Goal: Communication & Community: Answer question/provide support

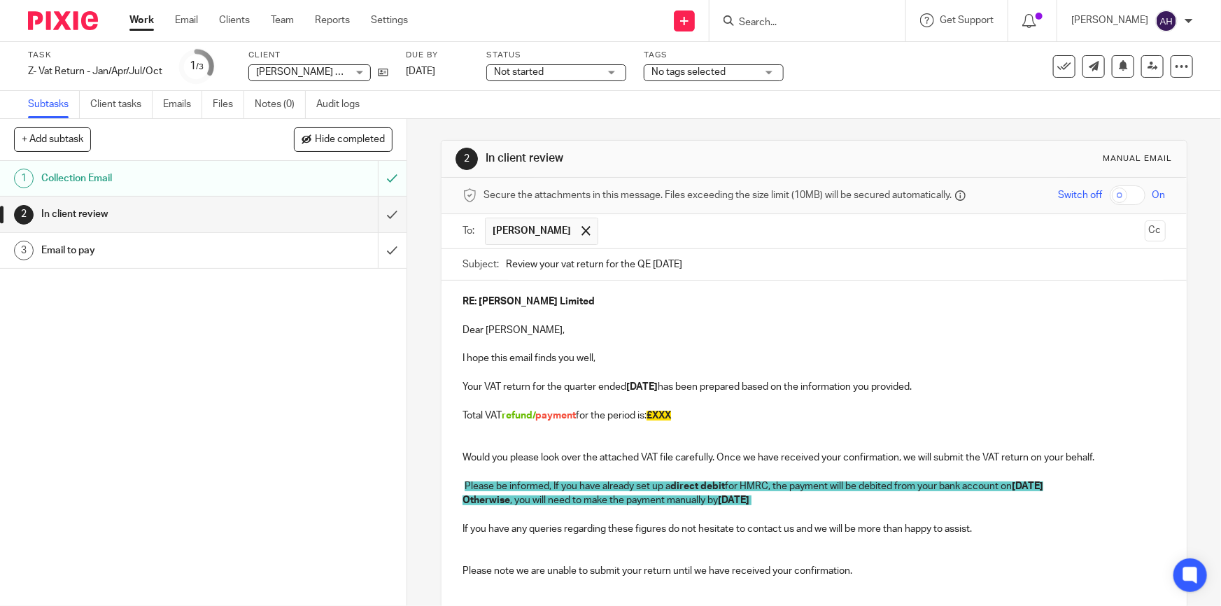
click at [826, 460] on p "Would you please look over the attached VAT file carefully. Once we have receiv…" at bounding box center [813, 458] width 702 height 14
click at [890, 259] on input "Review your vat return for the QE July 2025" at bounding box center [835, 264] width 659 height 31
click at [685, 232] on input "text" at bounding box center [871, 231] width 533 height 27
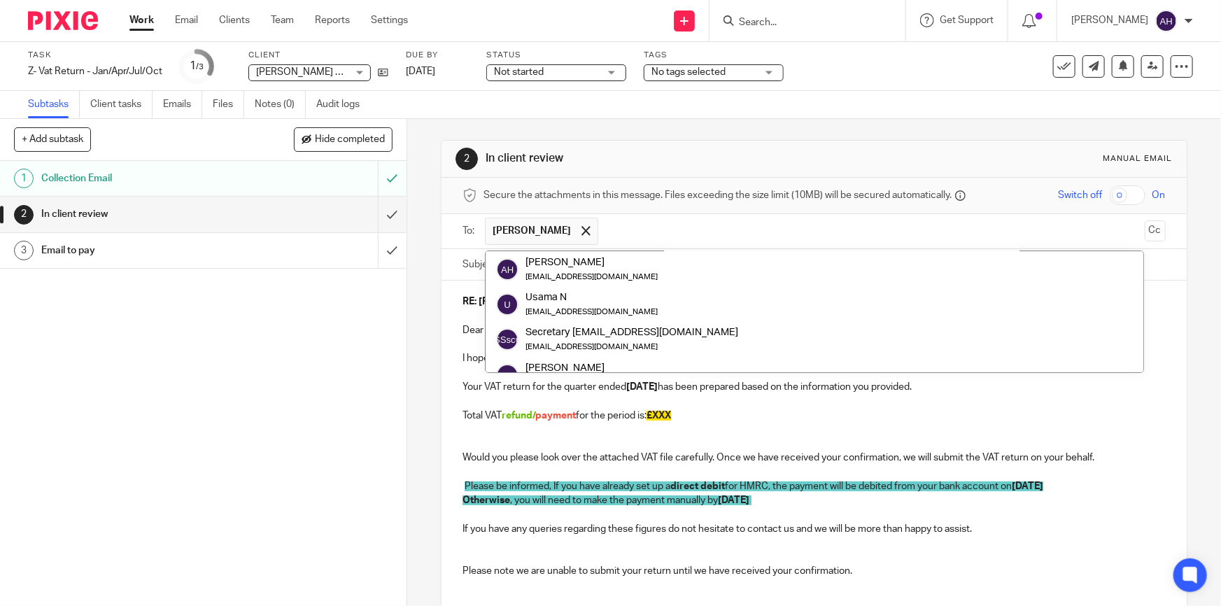
scroll to position [140, 0]
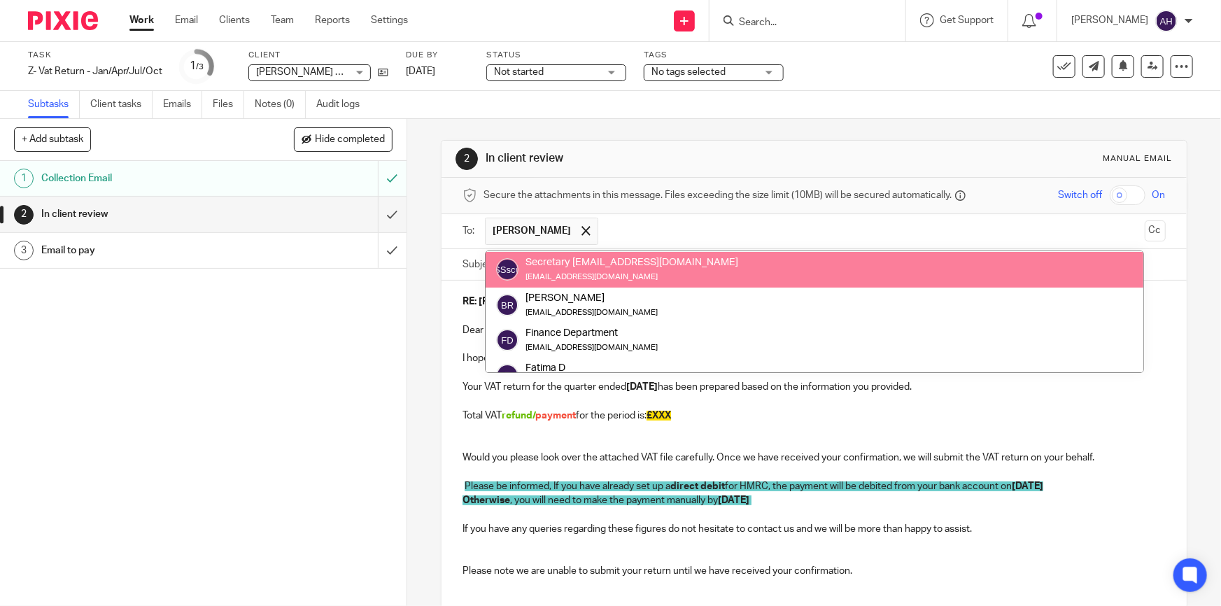
paste input "rb.profix@yahoo.com"
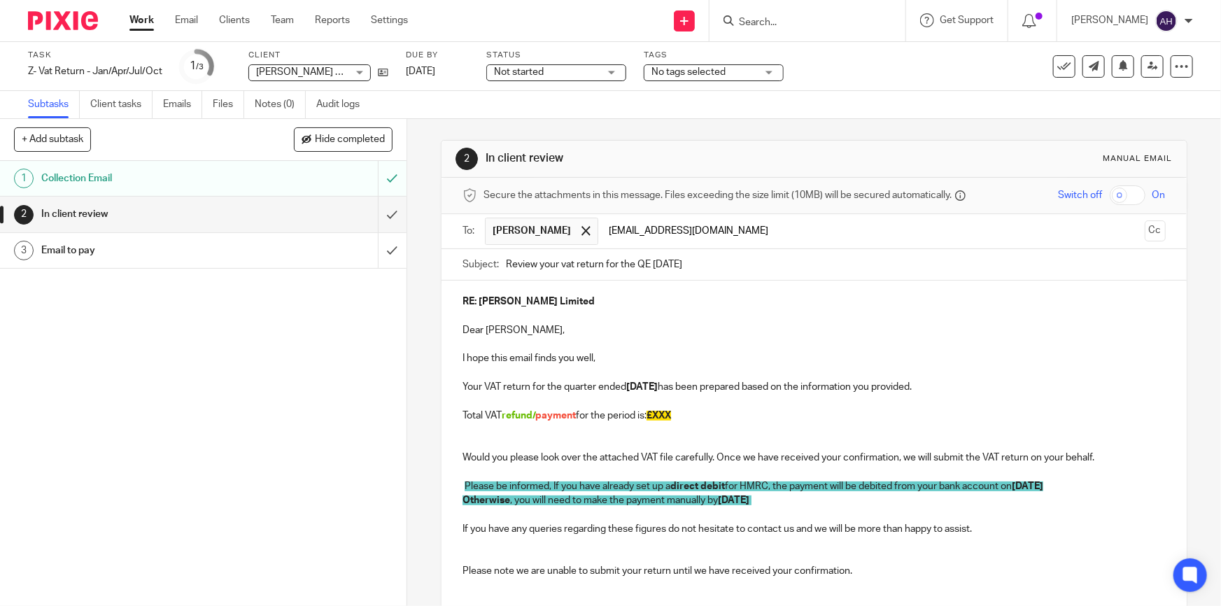
scroll to position [0, 0]
type input "rb.profix@yahoo.com"
click at [719, 346] on p at bounding box center [813, 344] width 702 height 14
click at [565, 302] on p "RE: RB Profix Limited" at bounding box center [813, 302] width 702 height 14
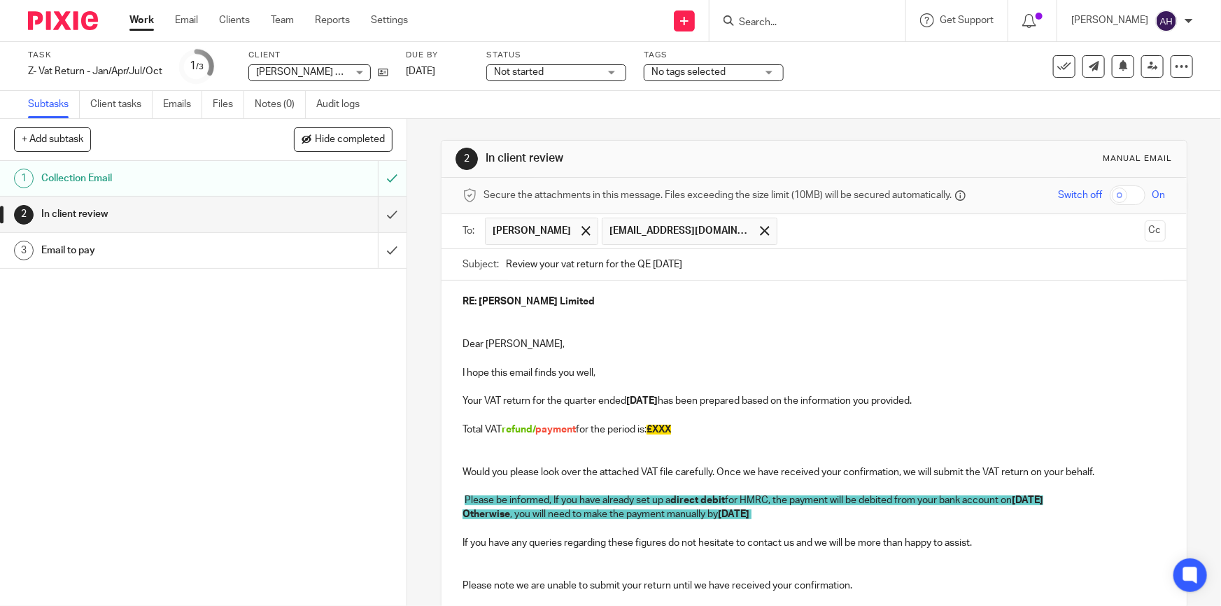
click at [726, 448] on p at bounding box center [813, 444] width 702 height 14
drag, startPoint x: 707, startPoint y: 432, endPoint x: 658, endPoint y: 429, distance: 49.1
click at [658, 429] on p "Total VAT refund/ payment for the period is: £XXX" at bounding box center [813, 430] width 702 height 14
drag, startPoint x: 718, startPoint y: 426, endPoint x: 427, endPoint y: 425, distance: 290.3
click at [427, 425] on div "2 In client review Manual email Secure the attachments in this message. Files e…" at bounding box center [814, 362] width 814 height 487
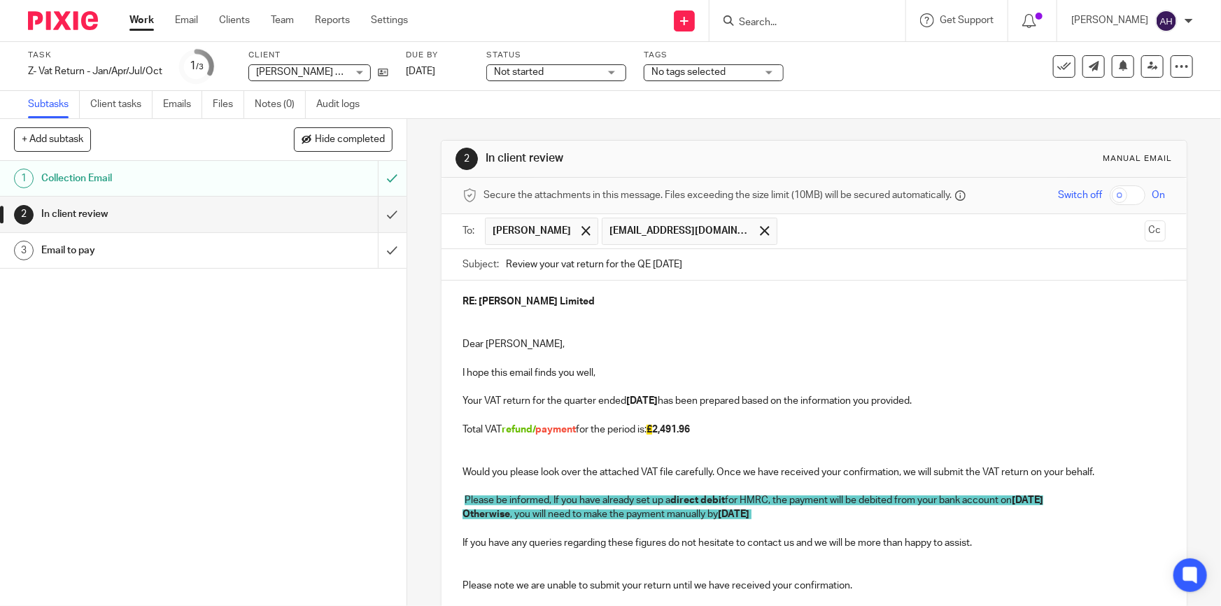
click at [514, 448] on p at bounding box center [813, 444] width 702 height 14
drag, startPoint x: 574, startPoint y: 427, endPoint x: 557, endPoint y: 431, distance: 17.8
click at [557, 431] on span "payment" at bounding box center [555, 430] width 41 height 10
drag, startPoint x: 534, startPoint y: 427, endPoint x: 558, endPoint y: 433, distance: 25.1
click at [558, 433] on strong "refund/ payment" at bounding box center [539, 430] width 74 height 10
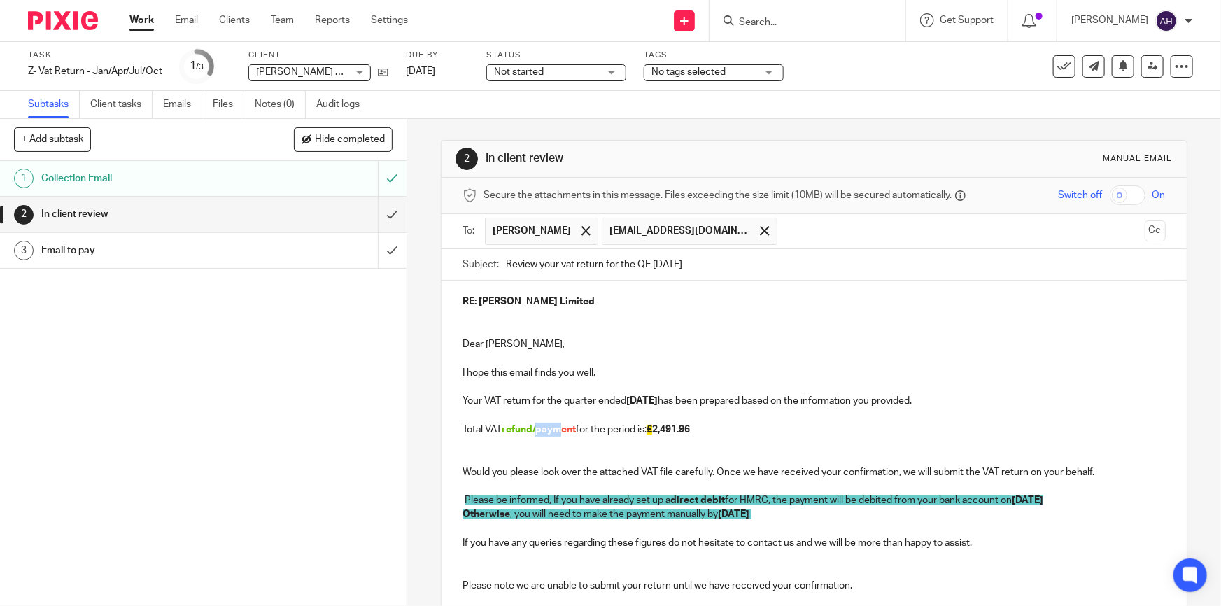
click at [542, 435] on p "Total VAT refund/ payment for the period is: £ 2,491.96" at bounding box center [813, 430] width 702 height 14
drag, startPoint x: 532, startPoint y: 423, endPoint x: 576, endPoint y: 432, distance: 45.7
click at [576, 432] on p "Total VAT refund/ payment for the period is: £ 2,491.96" at bounding box center [813, 430] width 702 height 14
drag, startPoint x: 663, startPoint y: 427, endPoint x: 608, endPoint y: 430, distance: 55.3
click at [608, 430] on p "Total VAT refund for the period is: £ 2,491.96" at bounding box center [813, 430] width 702 height 14
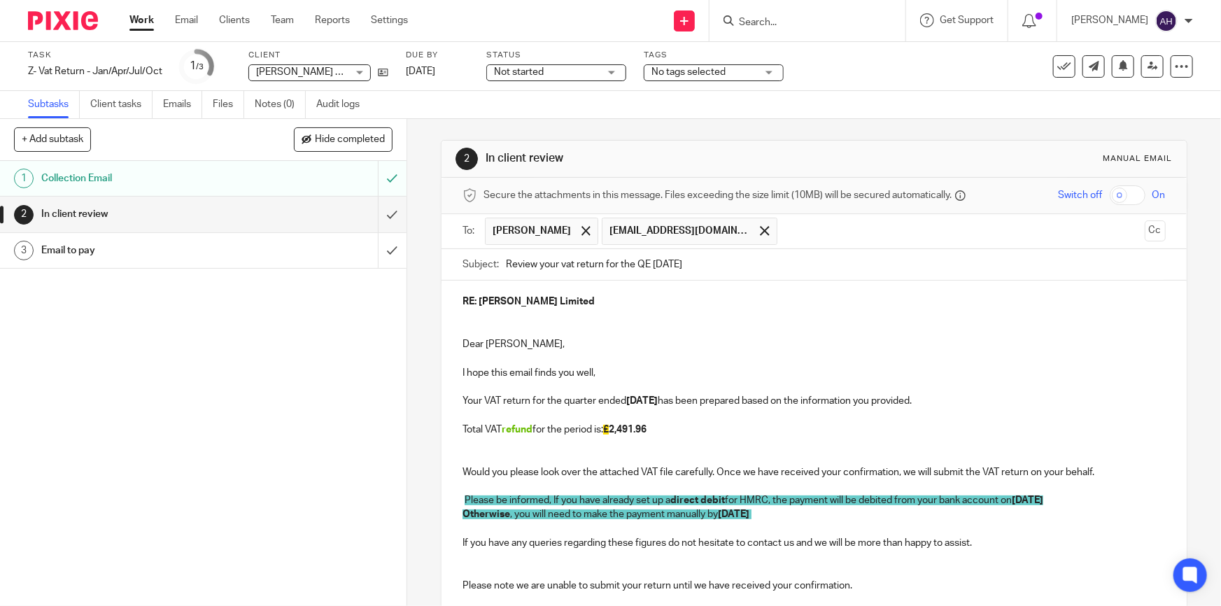
click at [691, 455] on p at bounding box center [813, 458] width 702 height 14
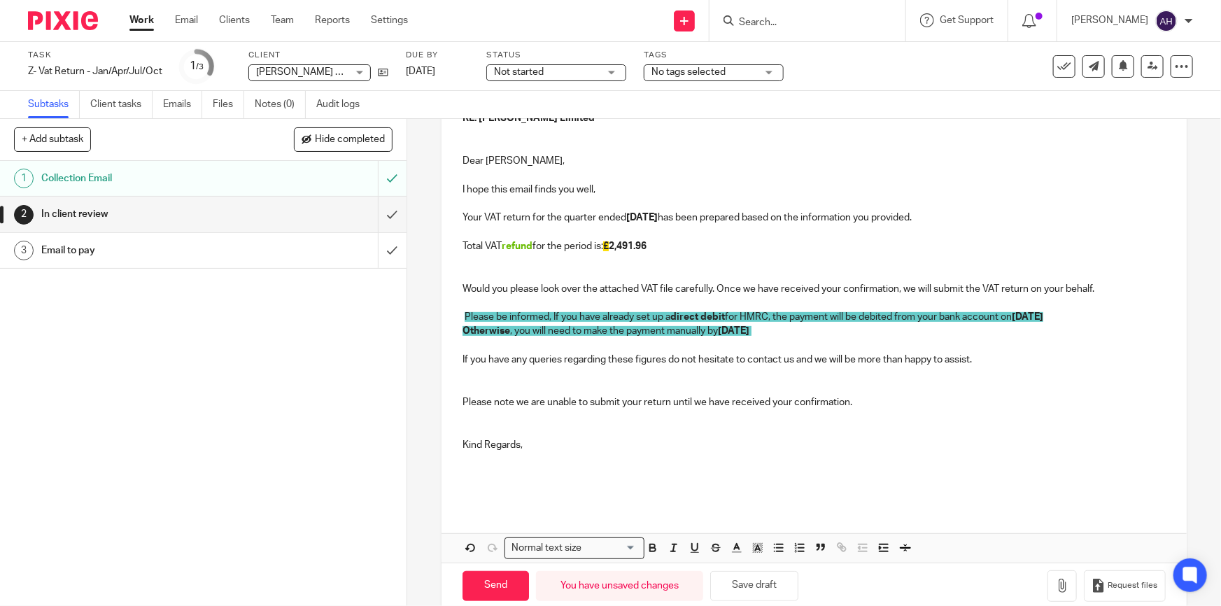
scroll to position [206, 0]
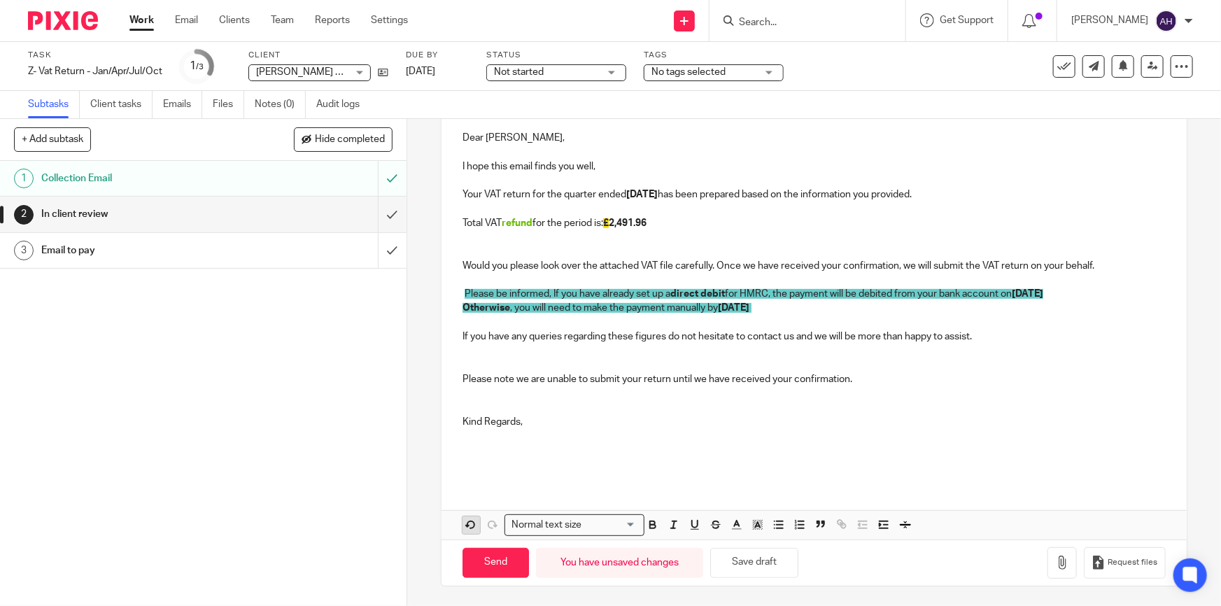
click at [472, 520] on icon "button" at bounding box center [471, 524] width 13 height 13
click at [473, 519] on icon "button" at bounding box center [471, 524] width 13 height 13
click at [539, 253] on p at bounding box center [813, 251] width 702 height 14
drag, startPoint x: 535, startPoint y: 223, endPoint x: 501, endPoint y: 226, distance: 33.7
click at [502, 226] on strong "refund/ payment" at bounding box center [539, 223] width 74 height 10
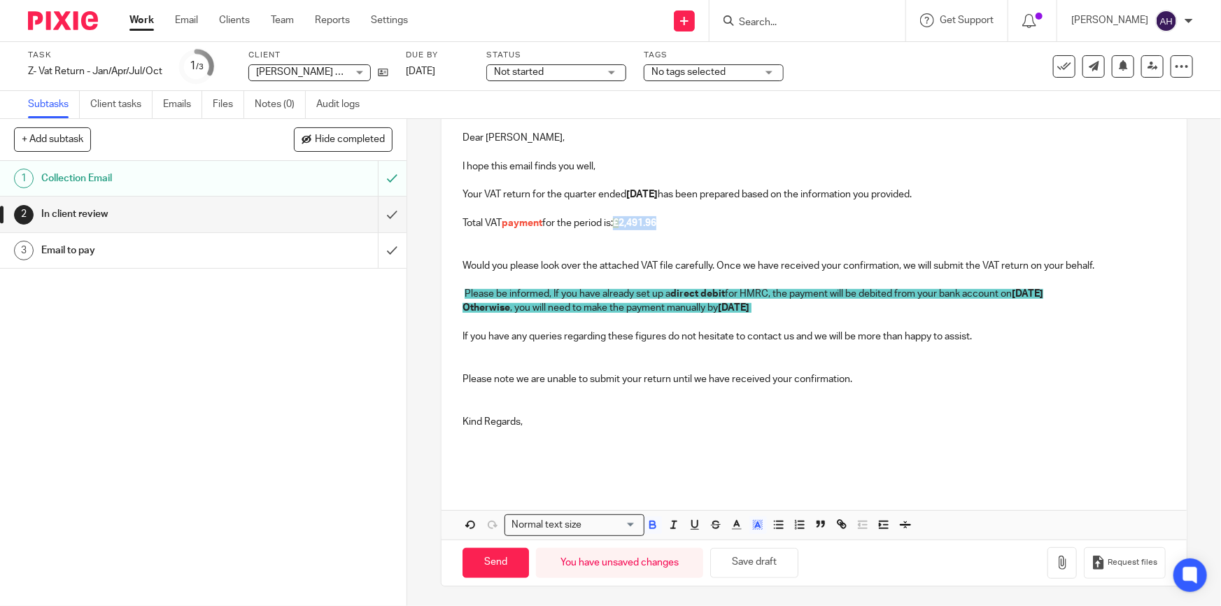
drag, startPoint x: 693, startPoint y: 218, endPoint x: 617, endPoint y: 224, distance: 75.8
click at [617, 224] on p "Total VAT payment for the period is: £ 2,491.96" at bounding box center [813, 223] width 702 height 14
click at [759, 525] on icon "button" at bounding box center [757, 524] width 13 height 13
click at [764, 538] on li "color:#FCDC00" at bounding box center [769, 543] width 10 height 10
click at [691, 323] on p at bounding box center [813, 323] width 702 height 14
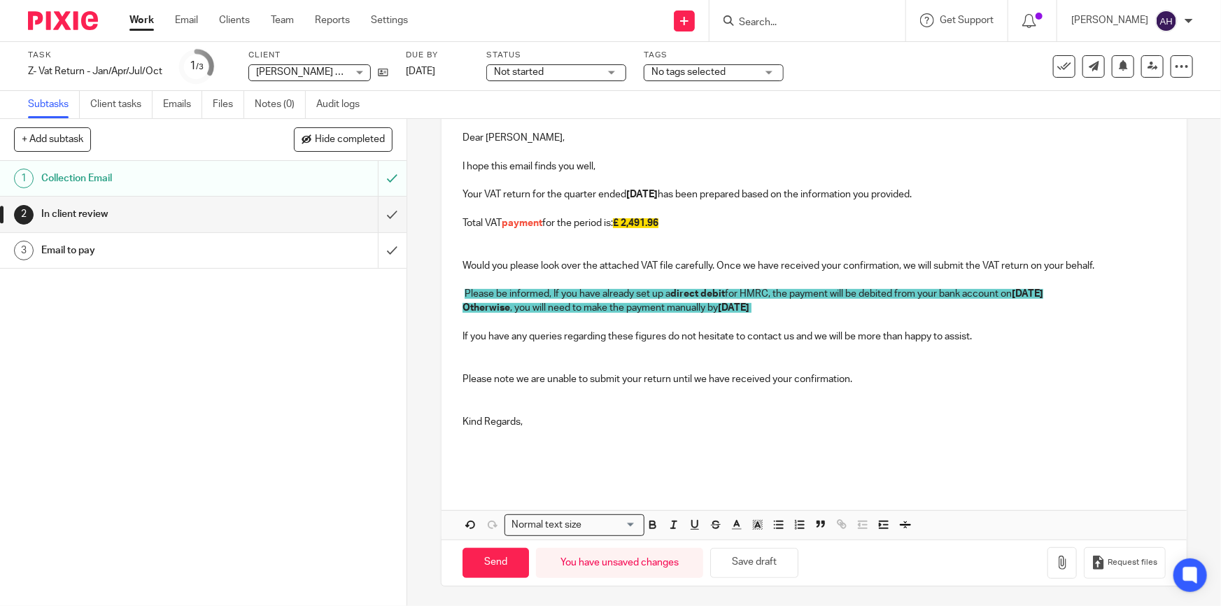
click at [735, 249] on p at bounding box center [813, 251] width 702 height 14
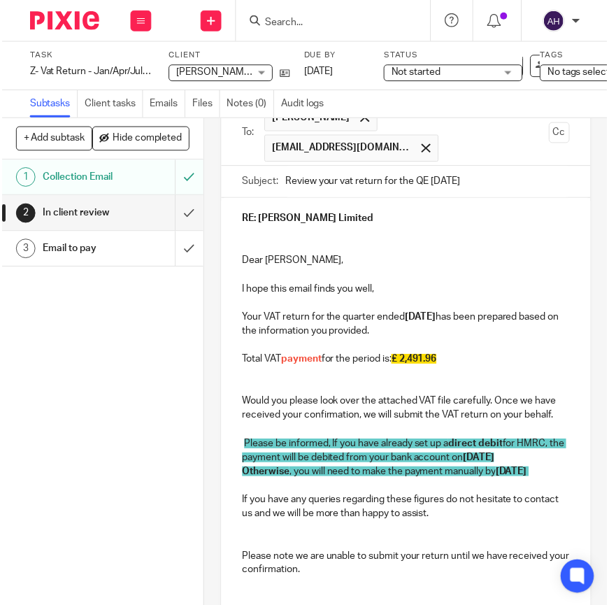
scroll to position [165, 0]
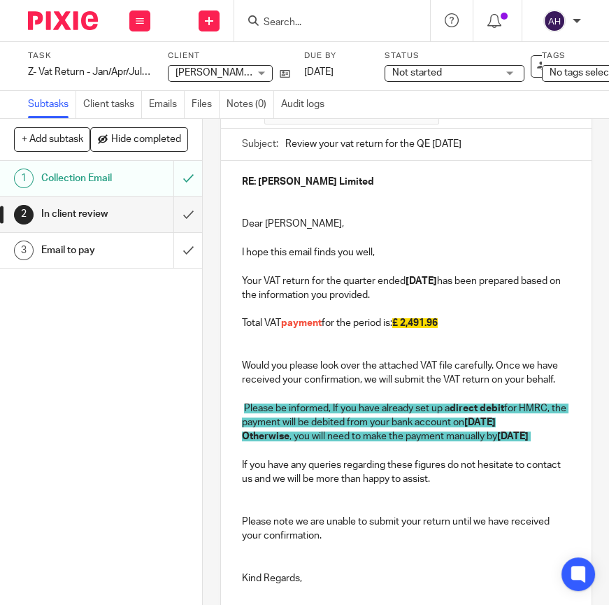
click at [356, 386] on p "Would you please look over the attached VAT file carefully. Once we have receiv…" at bounding box center [406, 373] width 329 height 29
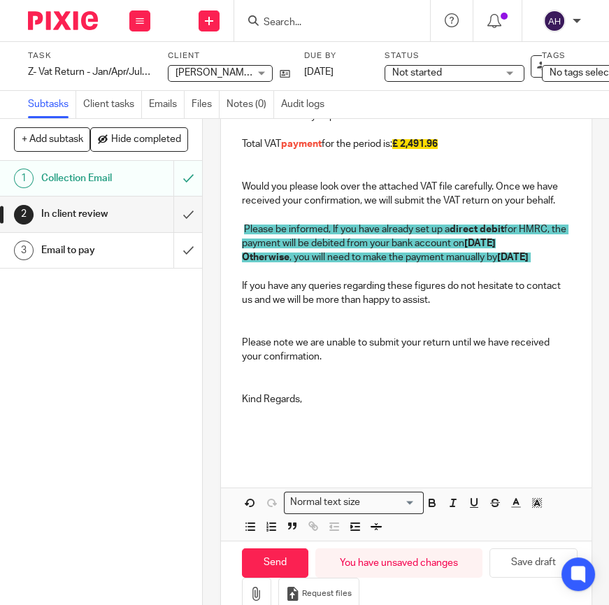
scroll to position [408, 0]
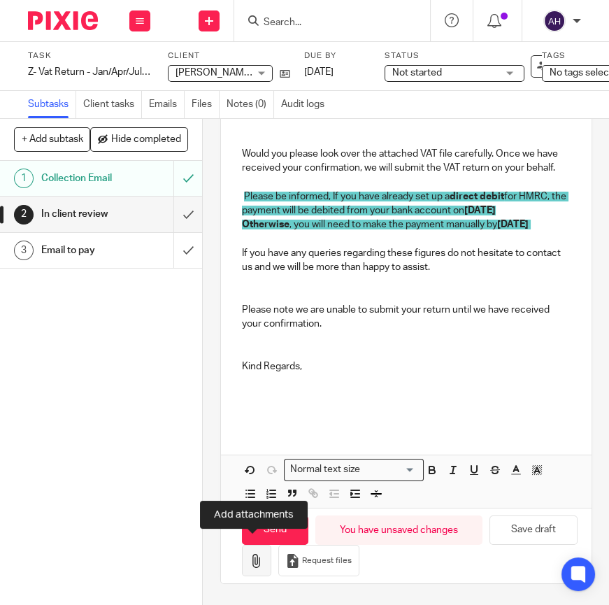
click at [250, 554] on icon "button" at bounding box center [257, 561] width 14 height 14
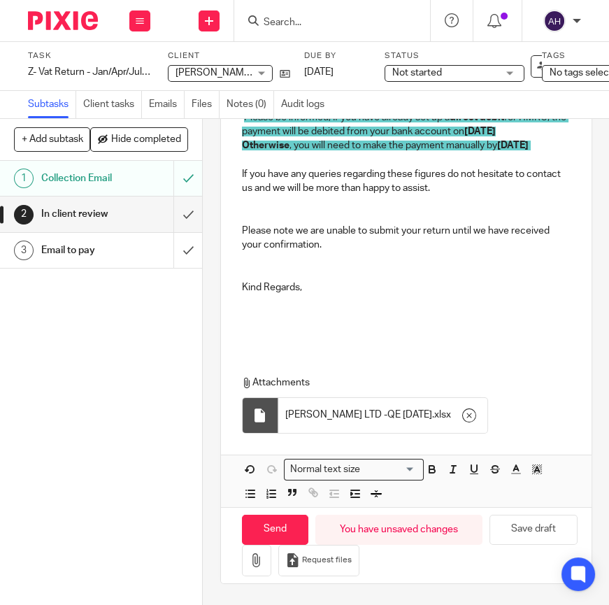
scroll to position [486, 0]
drag, startPoint x: 274, startPoint y: 512, endPoint x: 281, endPoint y: 288, distance: 224.7
click at [283, 288] on form "Secure the attachments in this message. Files exceeding the size limit (10MB) w…" at bounding box center [406, 153] width 371 height 862
drag, startPoint x: 257, startPoint y: 304, endPoint x: 252, endPoint y: 386, distance: 82.7
click at [252, 386] on div "RE: RB Profix Limited Dear Mr Bayati, I hope this email finds you well, Your VA…" at bounding box center [406, 188] width 371 height 637
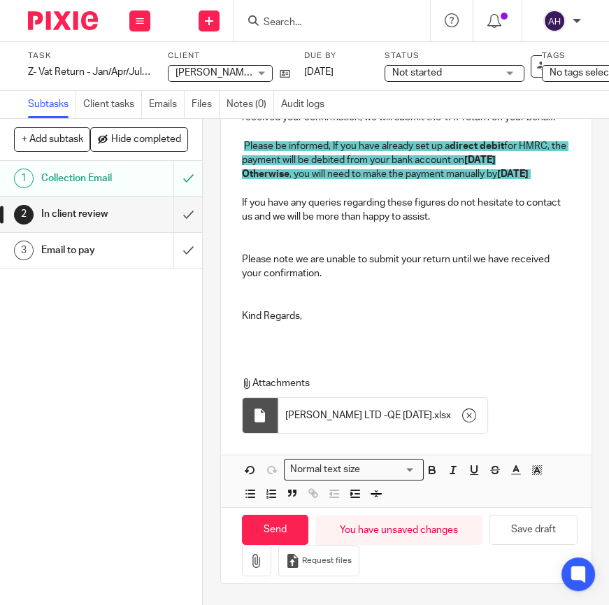
scroll to position [458, 0]
click at [271, 515] on input "Send" at bounding box center [275, 530] width 66 height 30
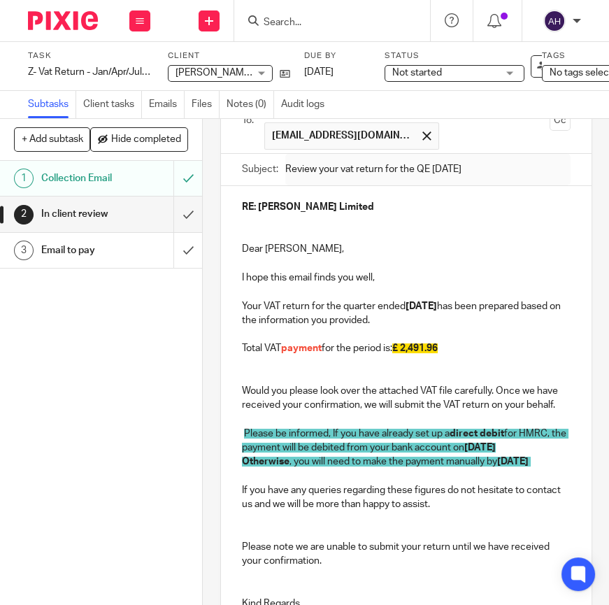
scroll to position [3, 0]
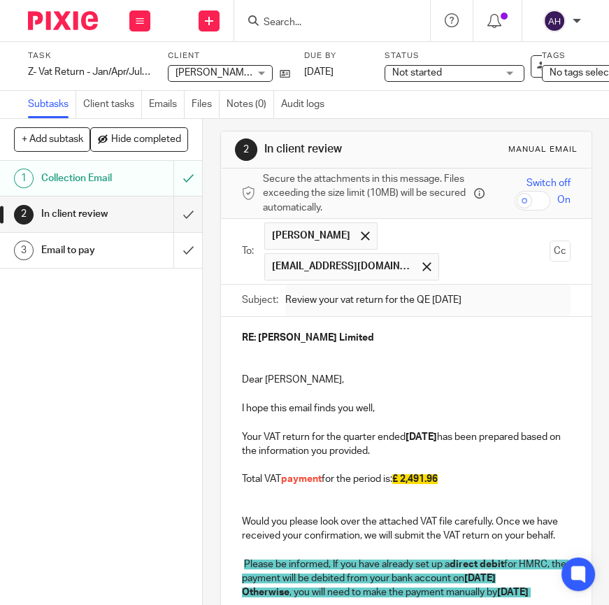
type input "Sent"
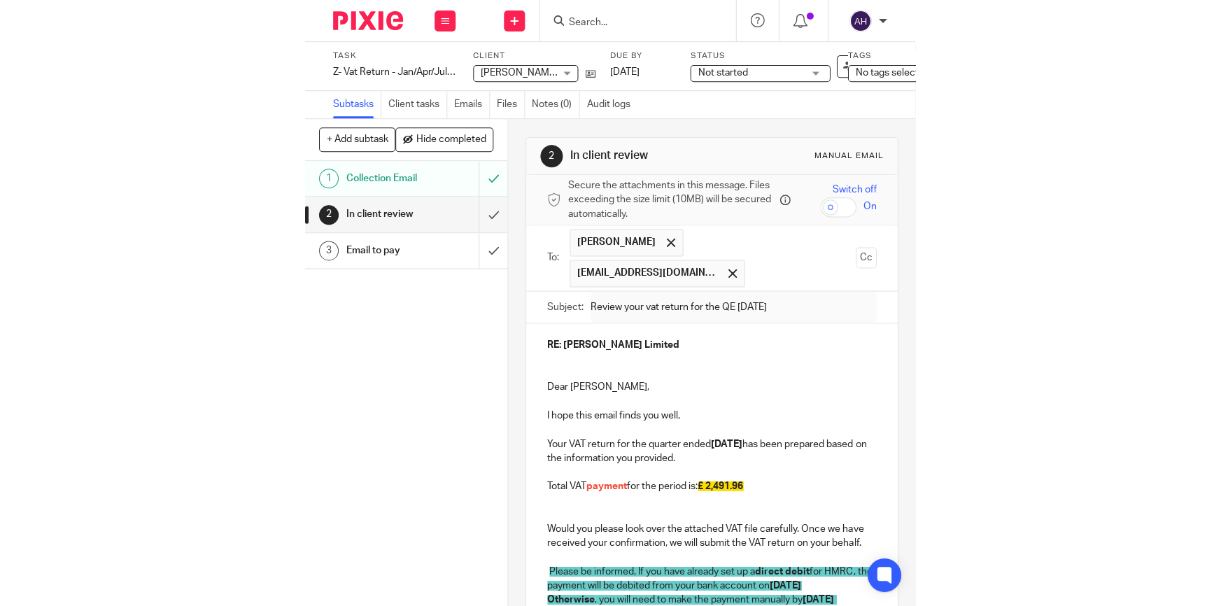
scroll to position [0, 0]
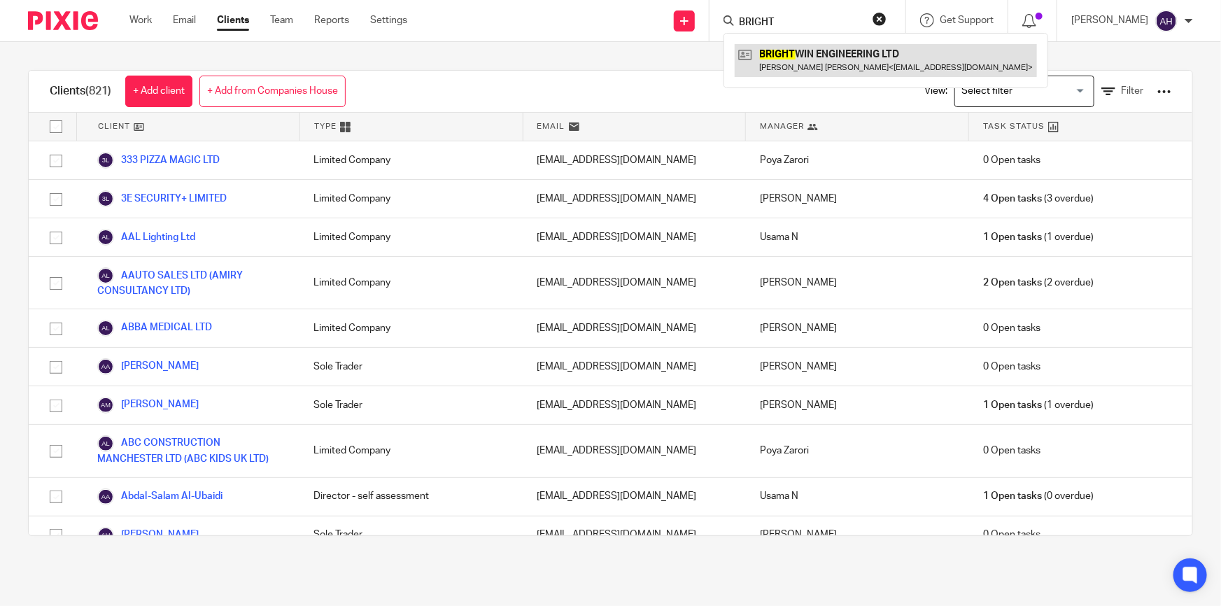
type input "BRIGHT"
click at [841, 58] on link at bounding box center [886, 60] width 302 height 32
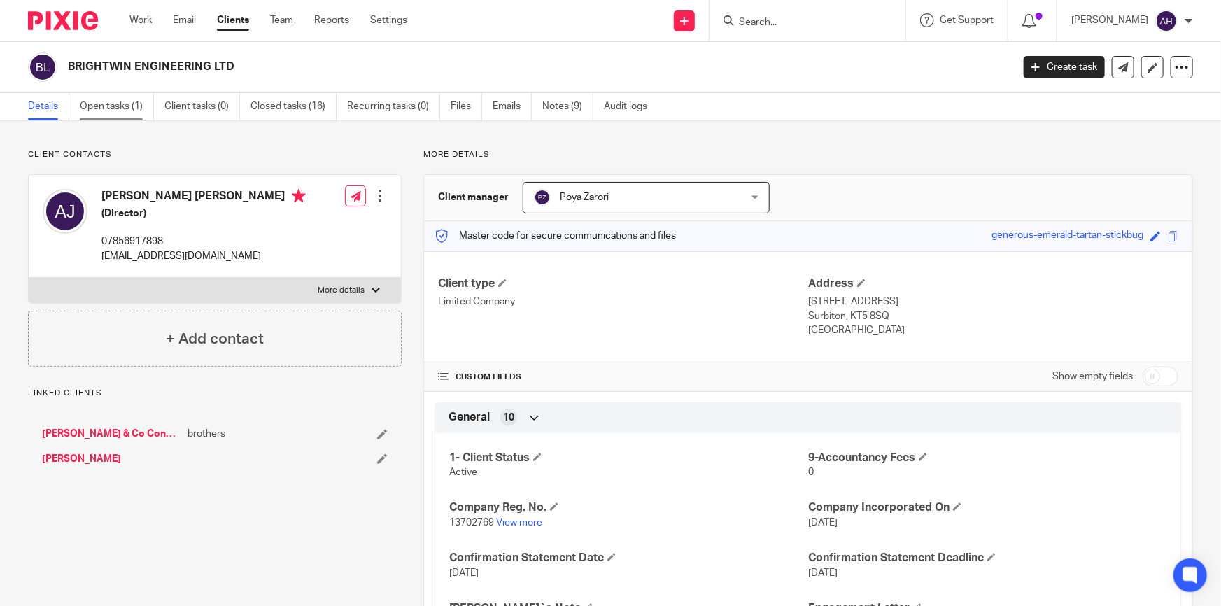
click at [100, 109] on link "Open tasks (1)" at bounding box center [117, 106] width 74 height 27
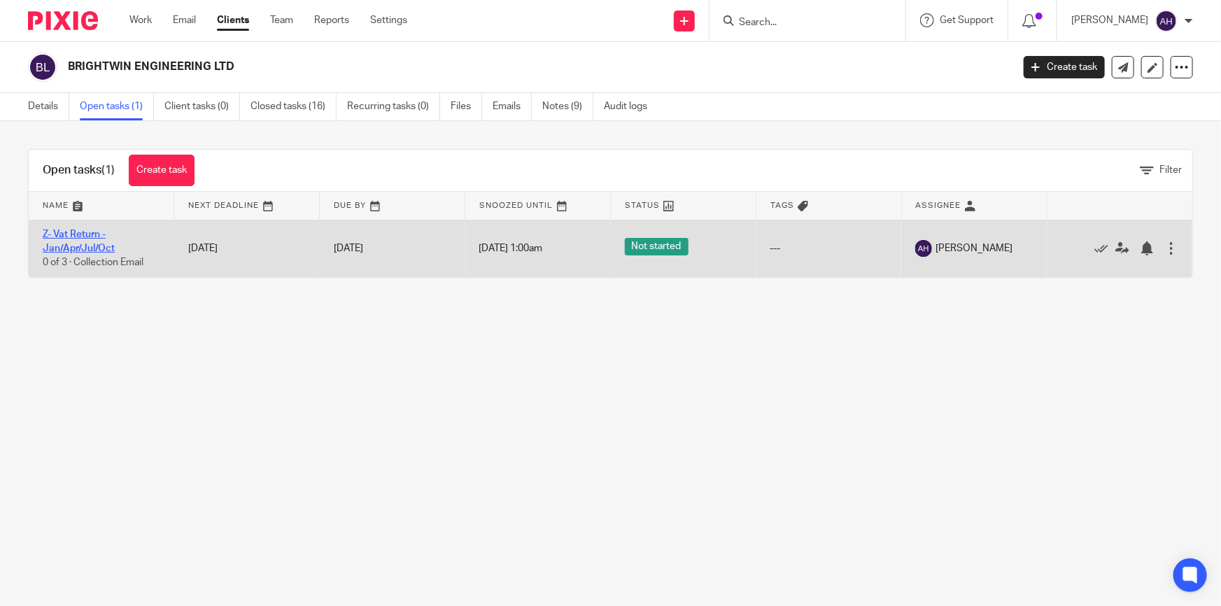
click at [87, 243] on link "Z- Vat Return - Jan/Apr/Jul/Oct" at bounding box center [79, 241] width 72 height 24
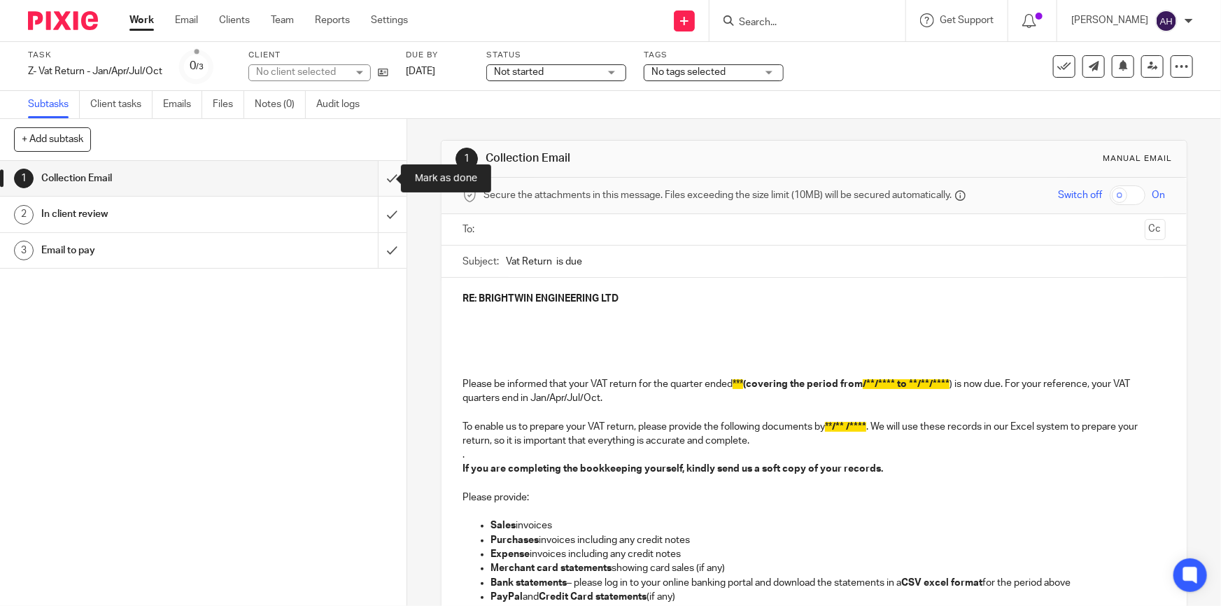
click at [381, 182] on input "submit" at bounding box center [203, 178] width 406 height 35
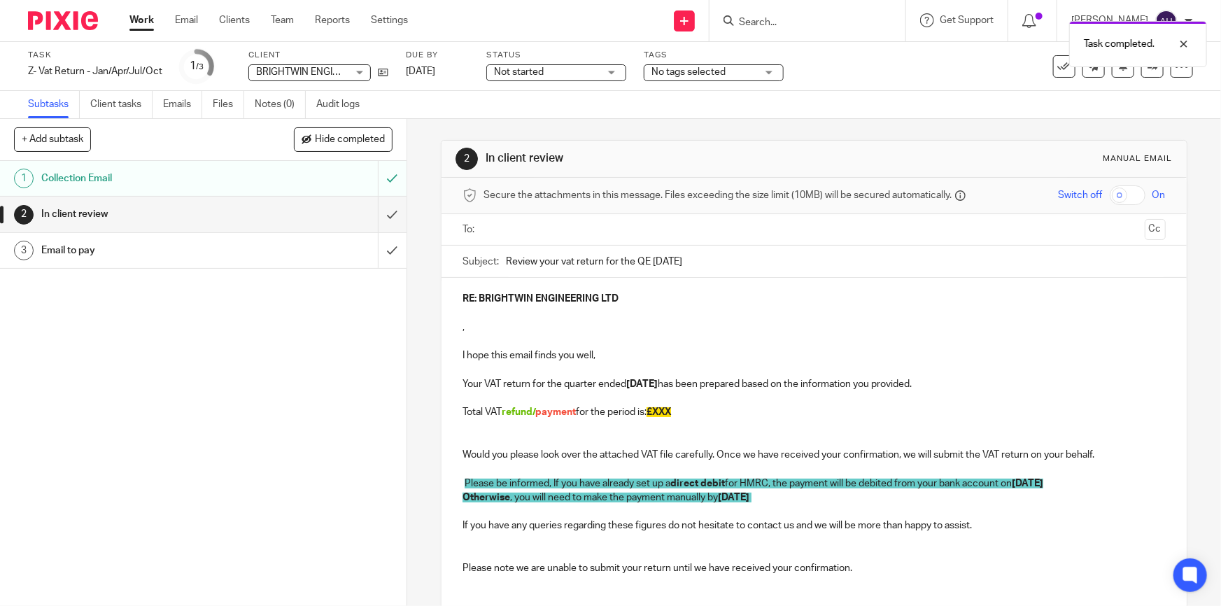
click at [579, 439] on p at bounding box center [813, 441] width 702 height 14
drag, startPoint x: 536, startPoint y: 417, endPoint x: 502, endPoint y: 417, distance: 33.6
click at [502, 417] on p "Total VAT refund/ payment for the period is: £XXX" at bounding box center [813, 412] width 702 height 14
click at [576, 238] on ul at bounding box center [814, 229] width 659 height 23
click at [574, 233] on input "text" at bounding box center [813, 230] width 650 height 16
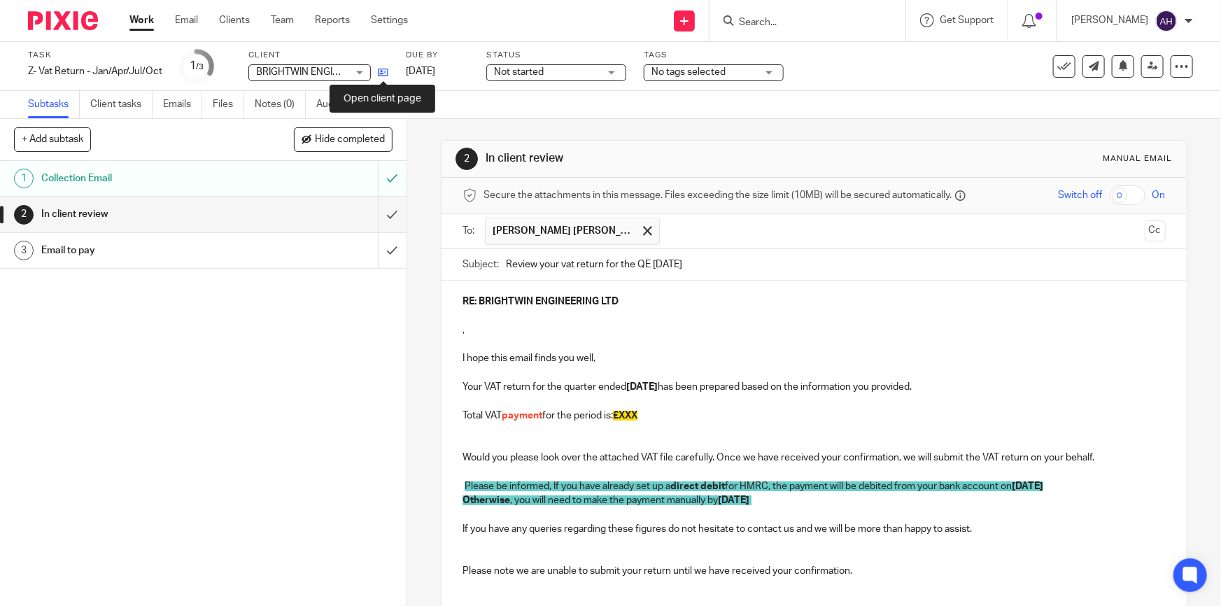
click at [381, 71] on icon at bounding box center [383, 72] width 10 height 10
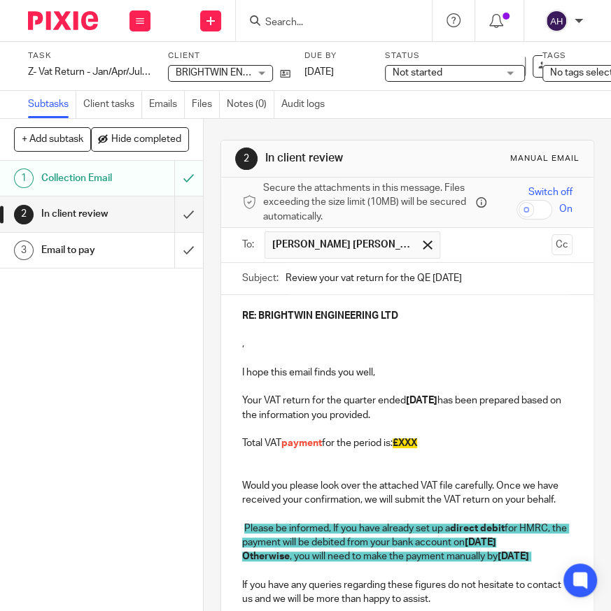
scroll to position [369, 0]
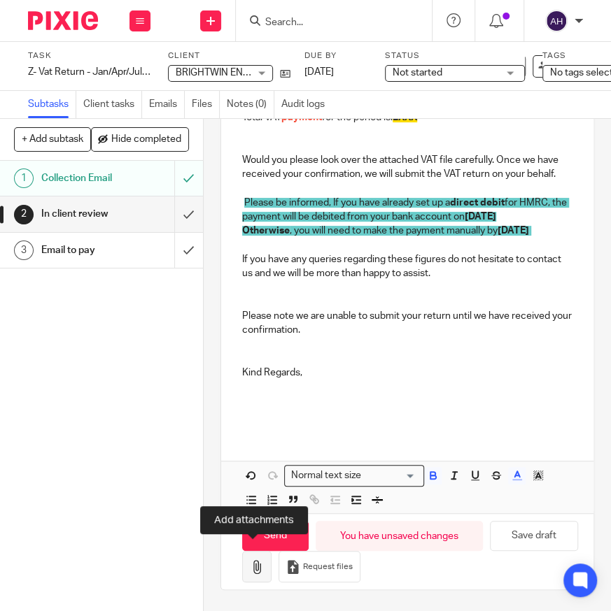
click at [259, 560] on icon "button" at bounding box center [257, 567] width 14 height 14
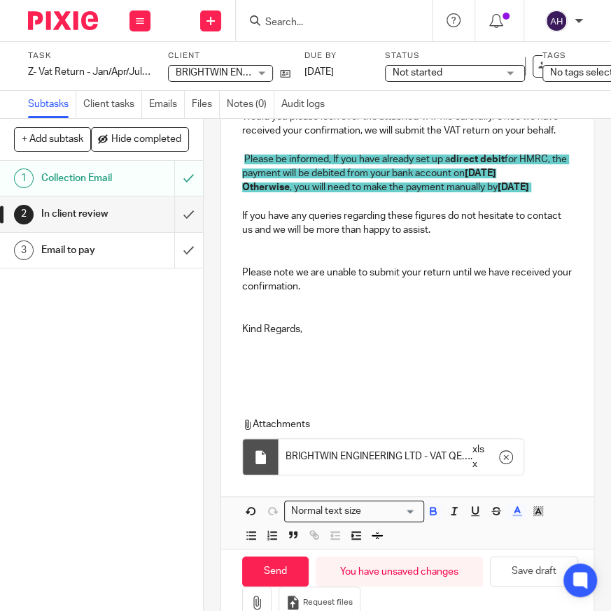
click at [402, 238] on p "If you have any queries regarding these figures do not hesitate to contact us a…" at bounding box center [407, 223] width 330 height 29
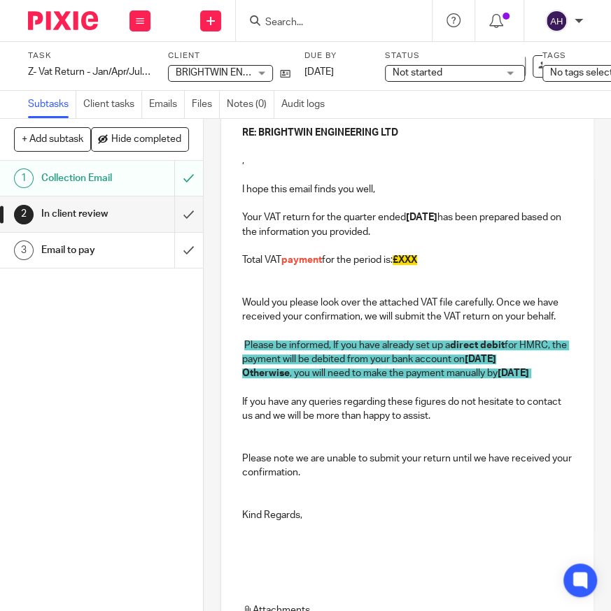
scroll to position [178, 0]
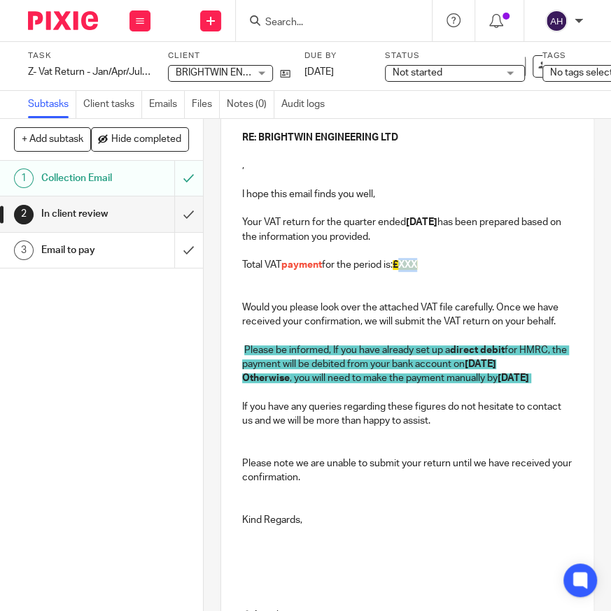
drag, startPoint x: 440, startPoint y: 267, endPoint x: 401, endPoint y: 268, distance: 39.2
click at [401, 268] on p "Total VAT payment for the period is: £XXX" at bounding box center [407, 265] width 330 height 14
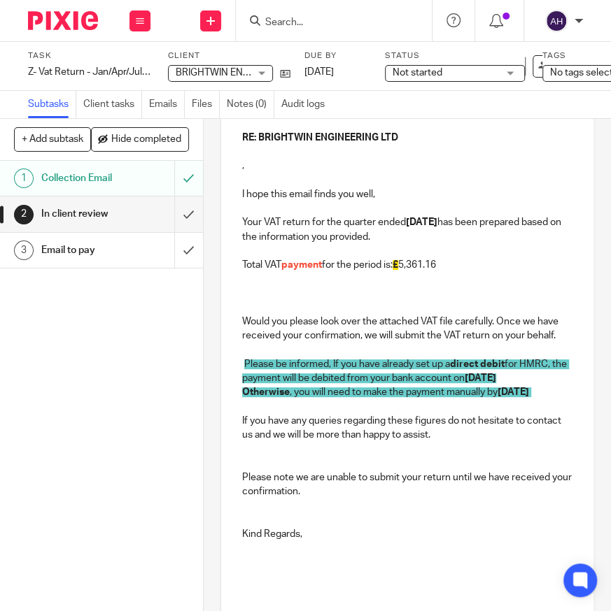
drag, startPoint x: 446, startPoint y: 272, endPoint x: 398, endPoint y: 273, distance: 48.3
click at [398, 272] on p "Total VAT payment for the period is: £ 5,361.16" at bounding box center [407, 265] width 330 height 14
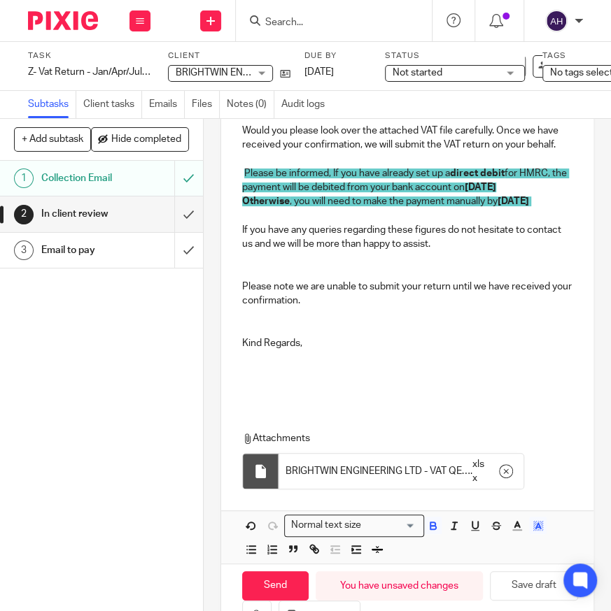
scroll to position [462, 0]
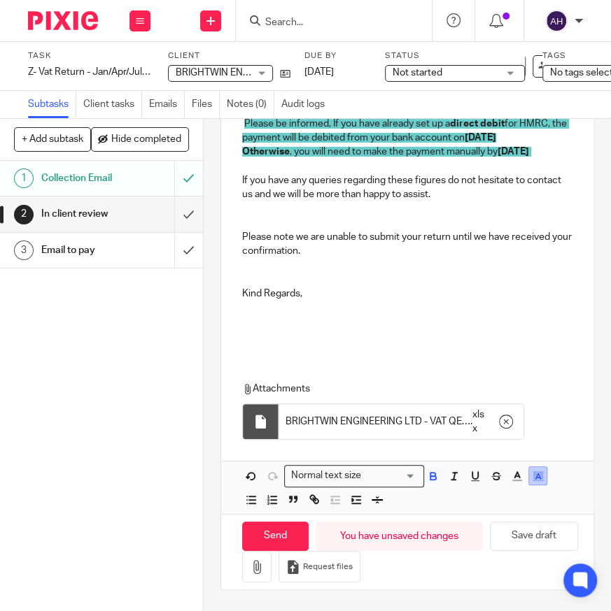
click at [537, 470] on icon "button" at bounding box center [538, 476] width 13 height 13
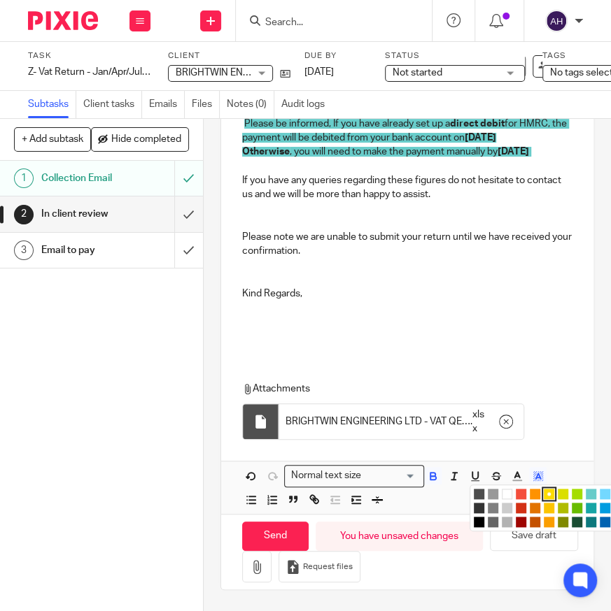
click at [546, 489] on li "color:#FCDC00" at bounding box center [549, 494] width 10 height 10
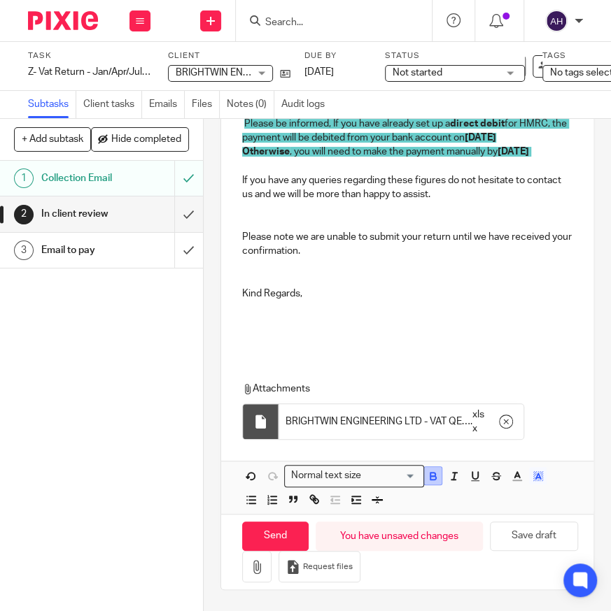
click at [430, 470] on icon "button" at bounding box center [433, 476] width 13 height 13
click at [433, 478] on icon "button" at bounding box center [433, 476] width 13 height 13
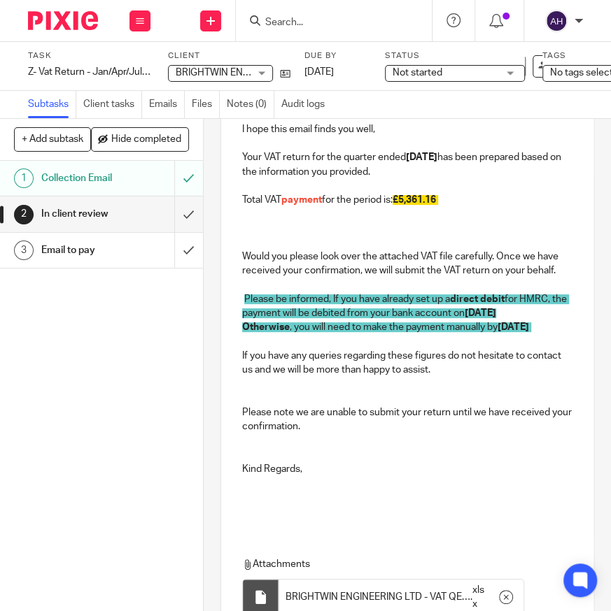
scroll to position [130, 0]
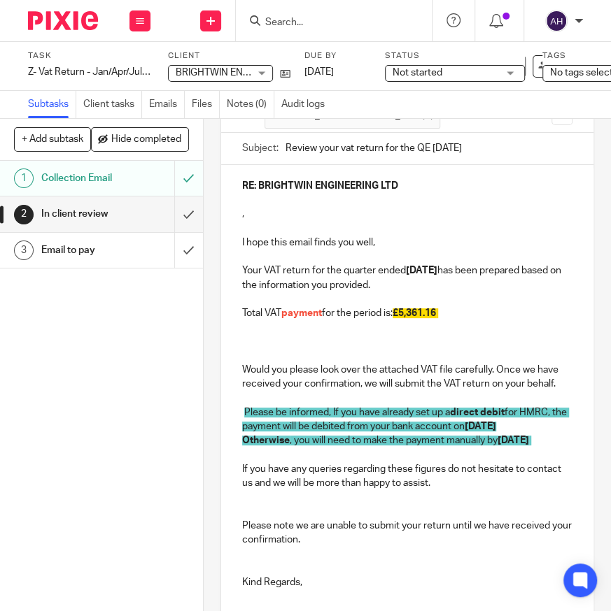
click at [448, 349] on p at bounding box center [407, 342] width 330 height 14
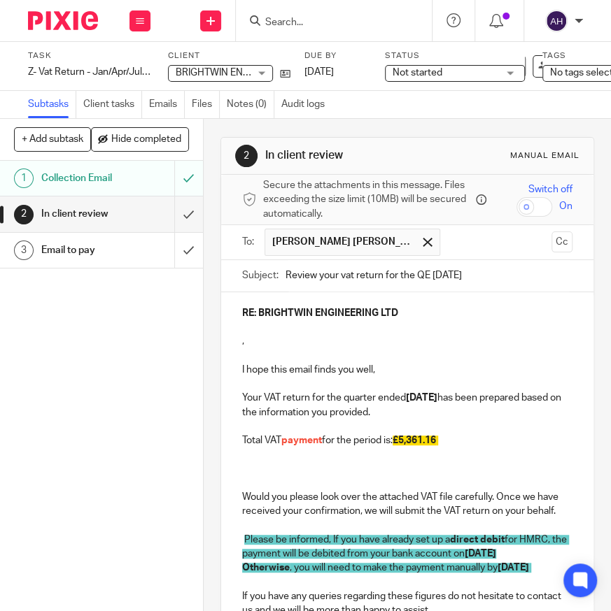
scroll to position [0, 0]
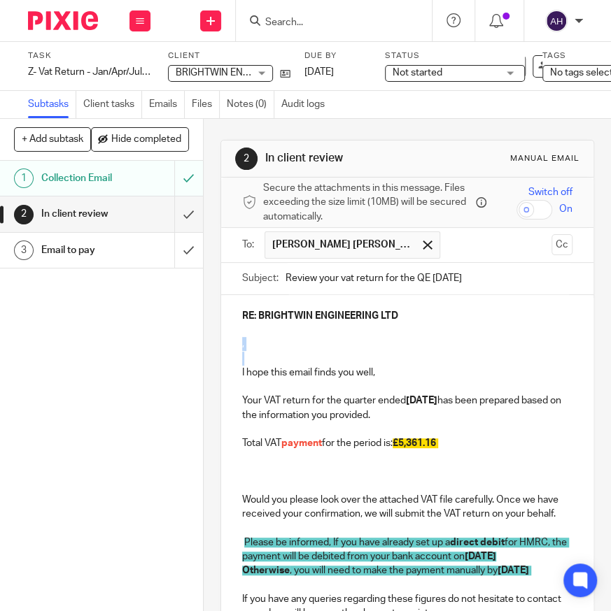
drag, startPoint x: 303, startPoint y: 359, endPoint x: 204, endPoint y: 348, distance: 100.0
click at [204, 348] on div "2 In client review Manual email Secure the attachments in this message. Files e…" at bounding box center [407, 365] width 407 height 493
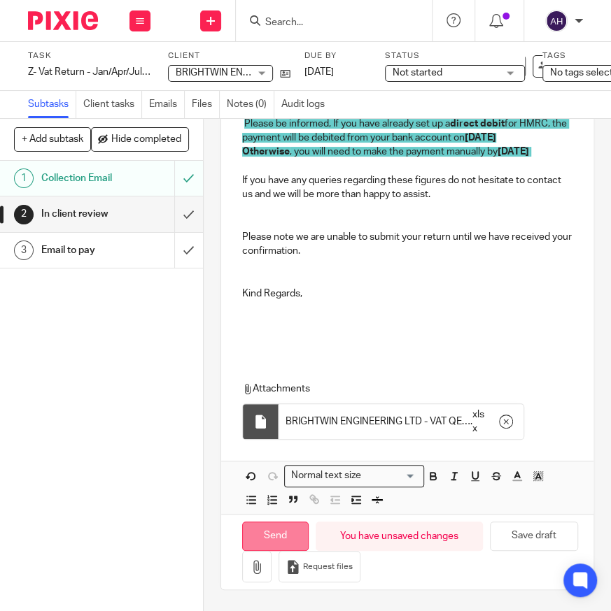
scroll to position [462, 0]
drag, startPoint x: 259, startPoint y: 518, endPoint x: 434, endPoint y: 298, distance: 280.8
click at [430, 298] on form "Secure the attachments in this message. Files exceeding the size limit (10MB) w…" at bounding box center [407, 174] width 372 height 831
click at [266, 523] on input "Send" at bounding box center [275, 537] width 66 height 30
type input "Sent"
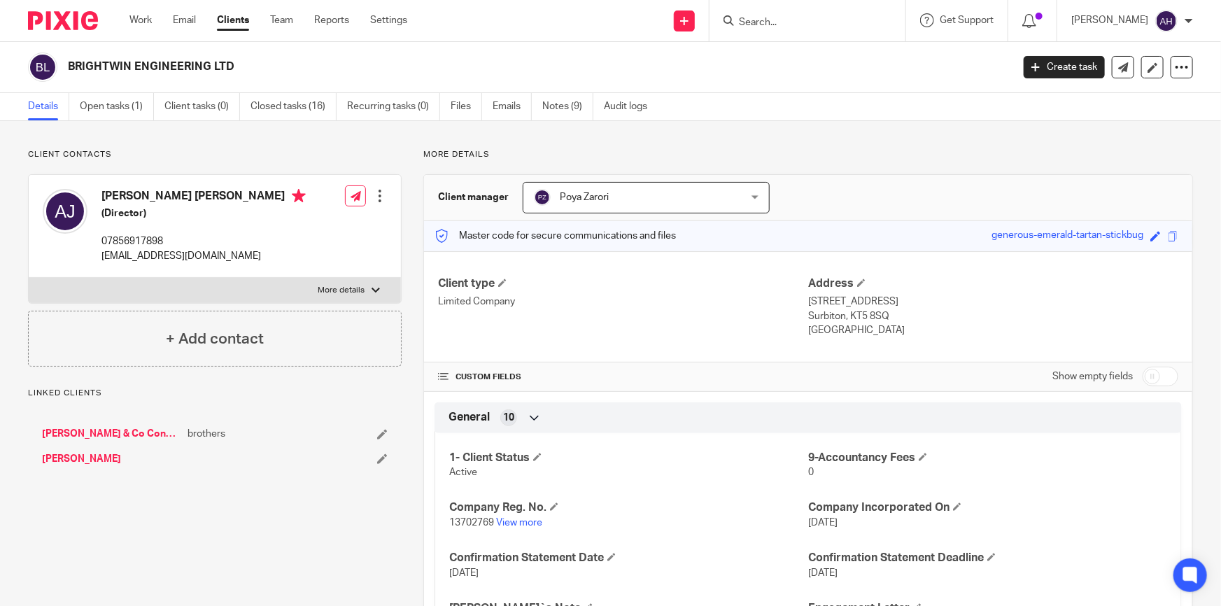
click at [348, 297] on label "More details" at bounding box center [215, 290] width 372 height 25
click at [29, 278] on input "More details" at bounding box center [28, 277] width 1 height 1
checkbox input "true"
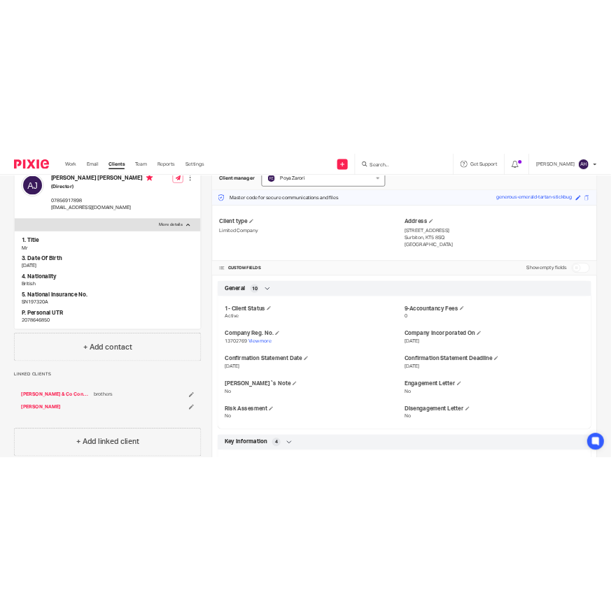
scroll to position [63, 0]
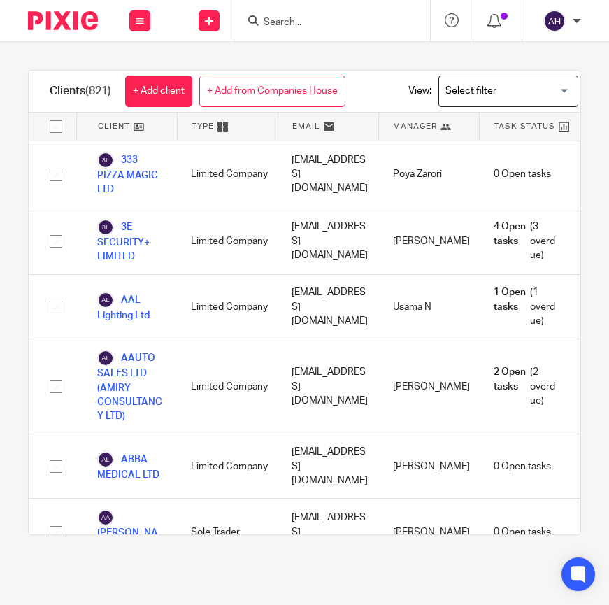
click at [329, 20] on input "Search" at bounding box center [325, 23] width 126 height 13
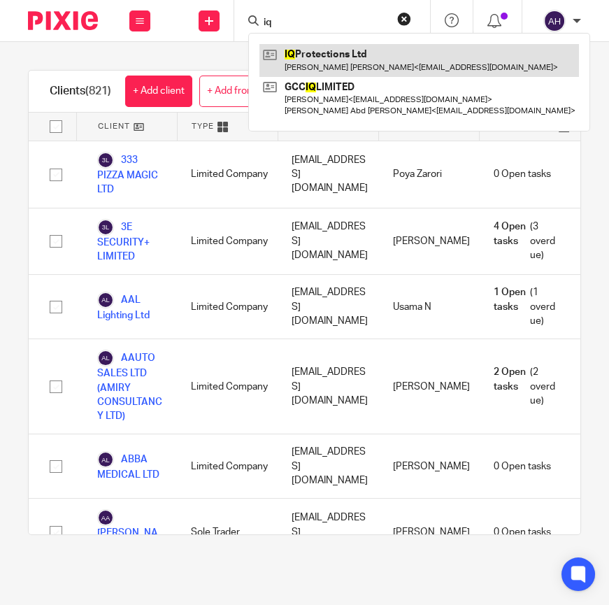
type input "iq"
click at [335, 51] on link at bounding box center [420, 60] width 320 height 32
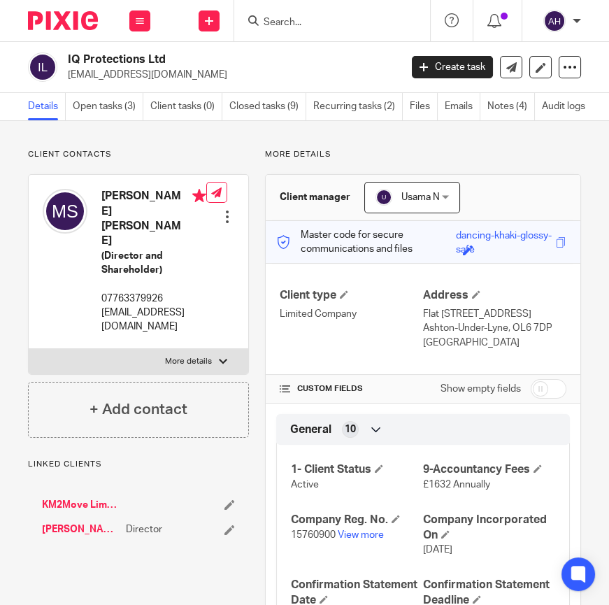
click at [195, 356] on p "More details" at bounding box center [188, 361] width 47 height 11
click at [29, 348] on input "More details" at bounding box center [28, 348] width 1 height 1
checkbox input "true"
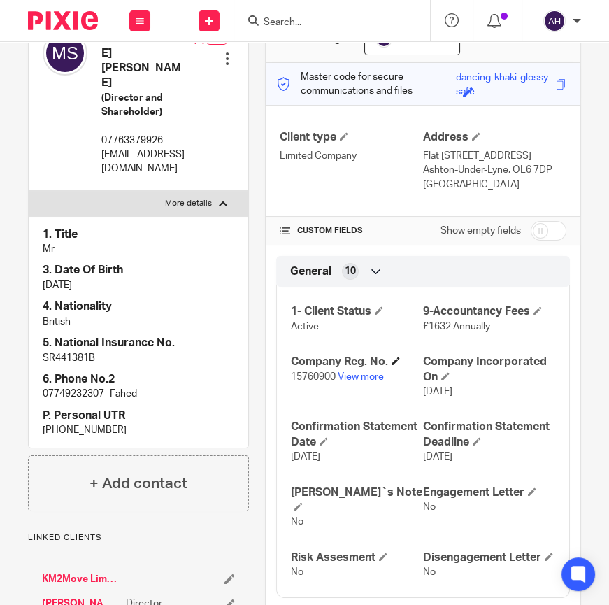
scroll to position [190, 0]
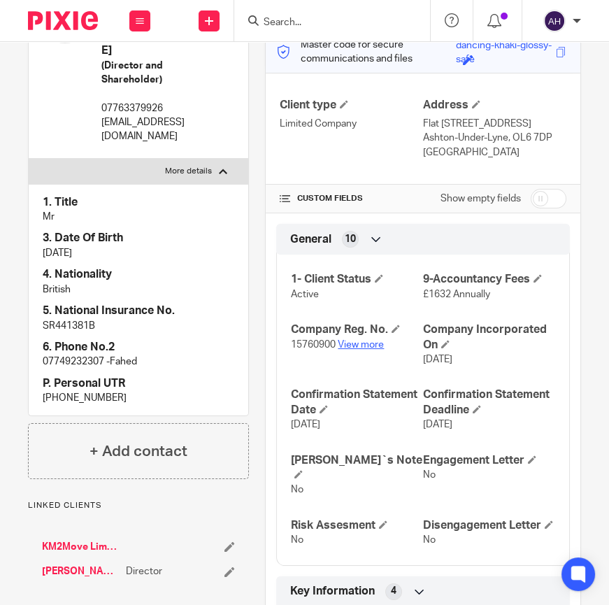
click at [362, 350] on link "View more" at bounding box center [361, 345] width 46 height 10
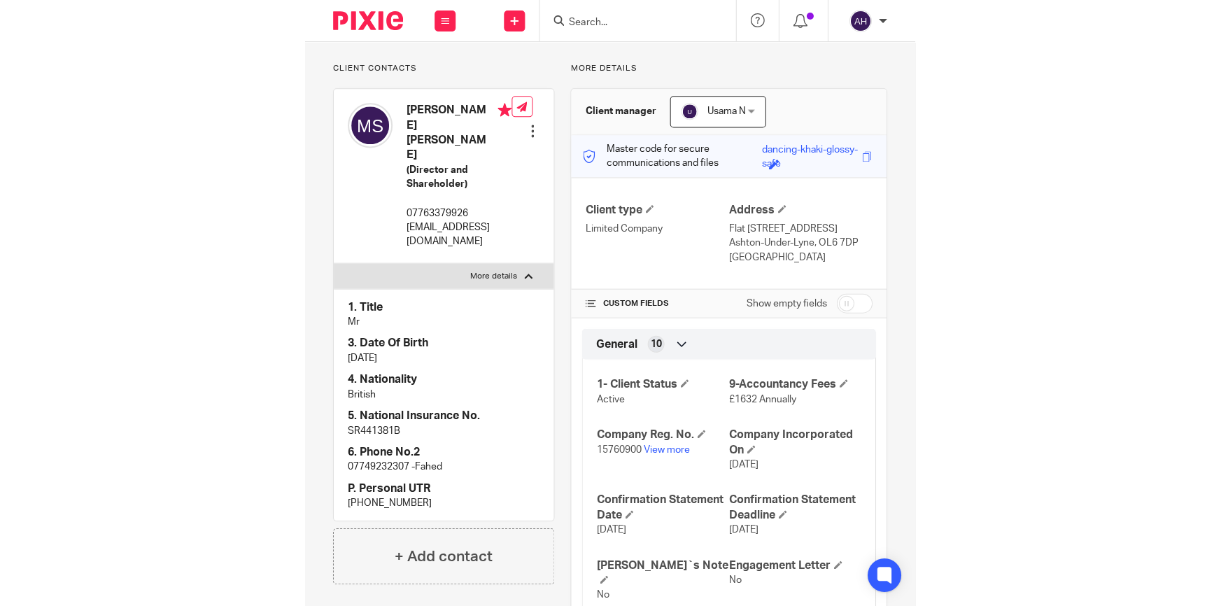
scroll to position [0, 0]
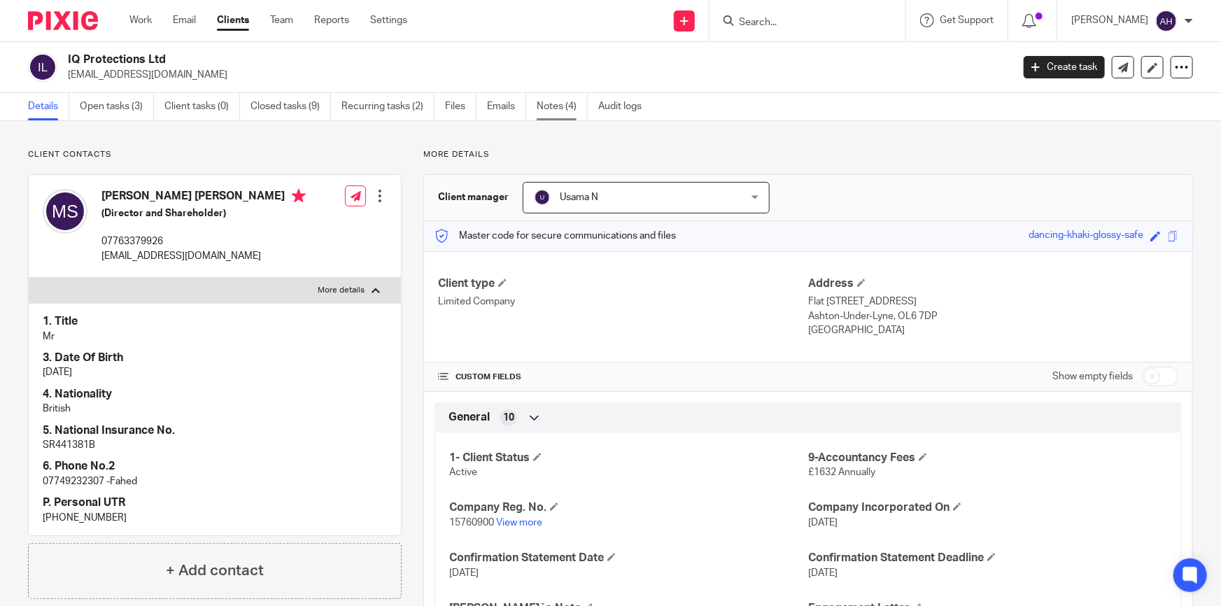
click at [554, 107] on link "Notes (4)" at bounding box center [562, 106] width 51 height 27
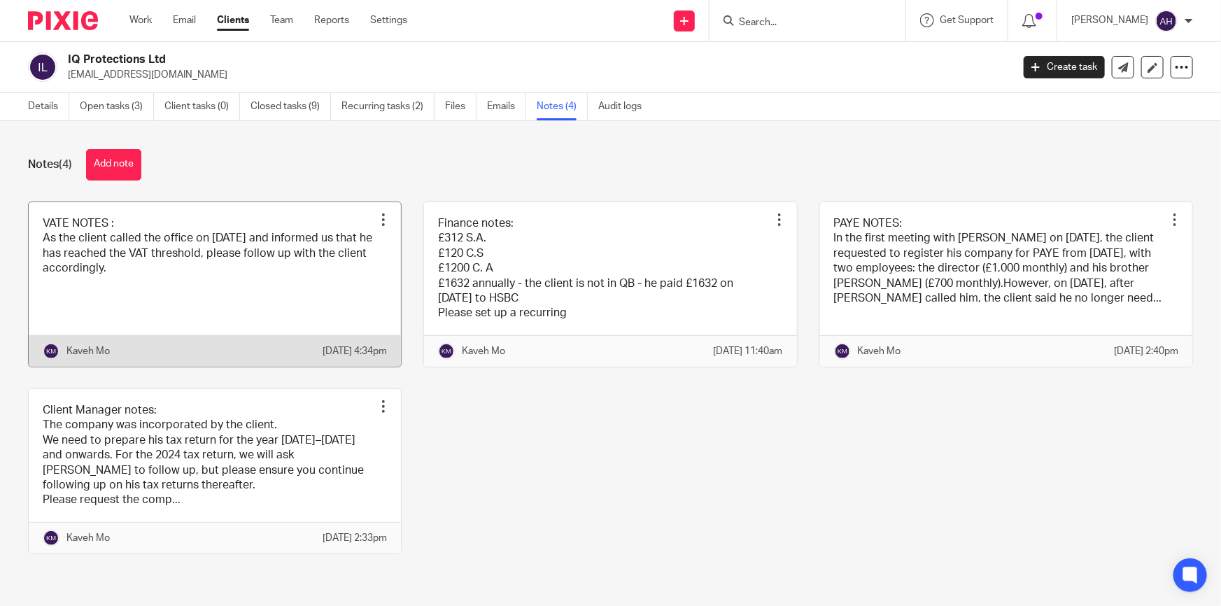
drag, startPoint x: 126, startPoint y: 164, endPoint x: 318, endPoint y: 309, distance: 240.3
click at [330, 309] on div "Notes (4) Add note VATE NOTES : As the client called the office on [DATE] and i…" at bounding box center [610, 362] width 1221 height 482
click at [241, 288] on link at bounding box center [215, 284] width 372 height 164
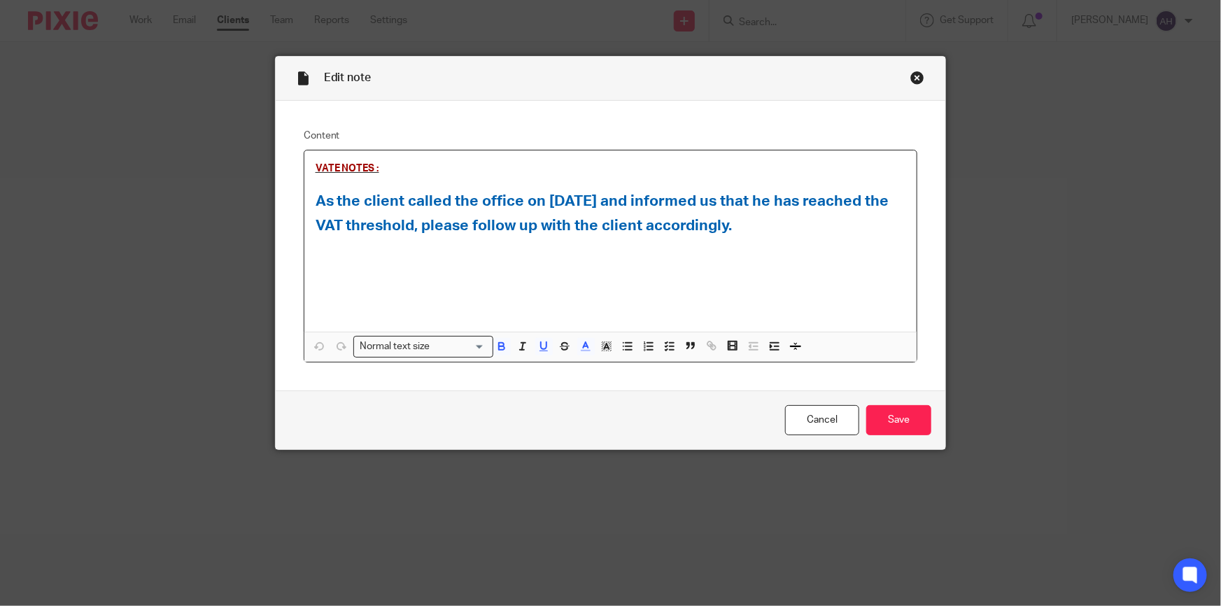
click at [395, 164] on p "VATE NOTES :" at bounding box center [611, 169] width 590 height 14
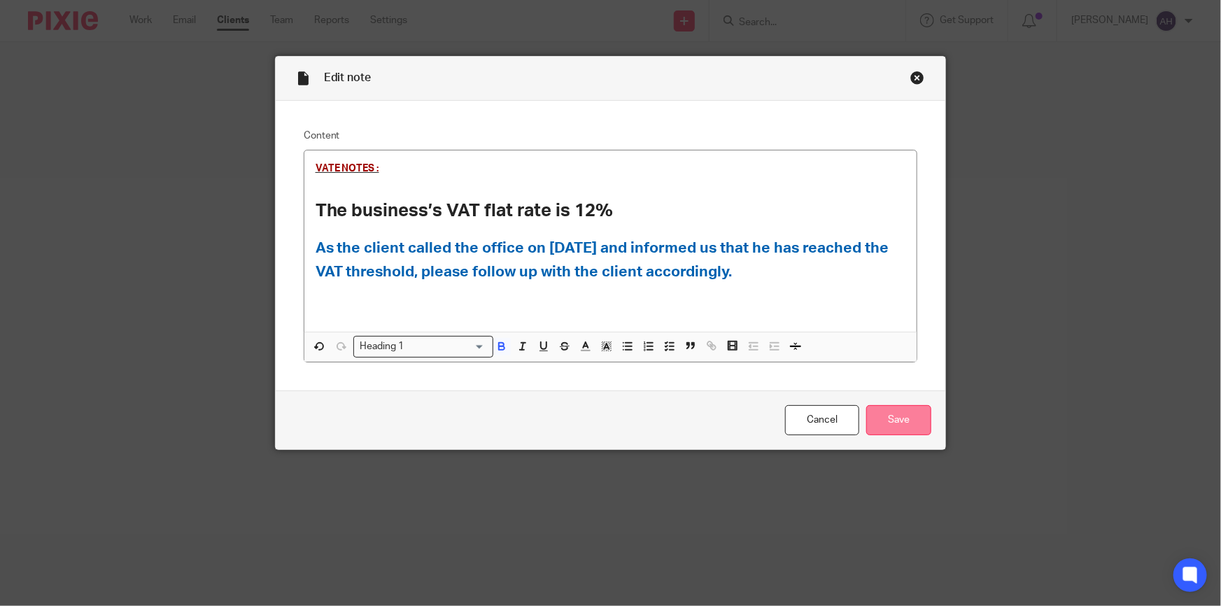
click at [923, 430] on input "Save" at bounding box center [898, 420] width 65 height 30
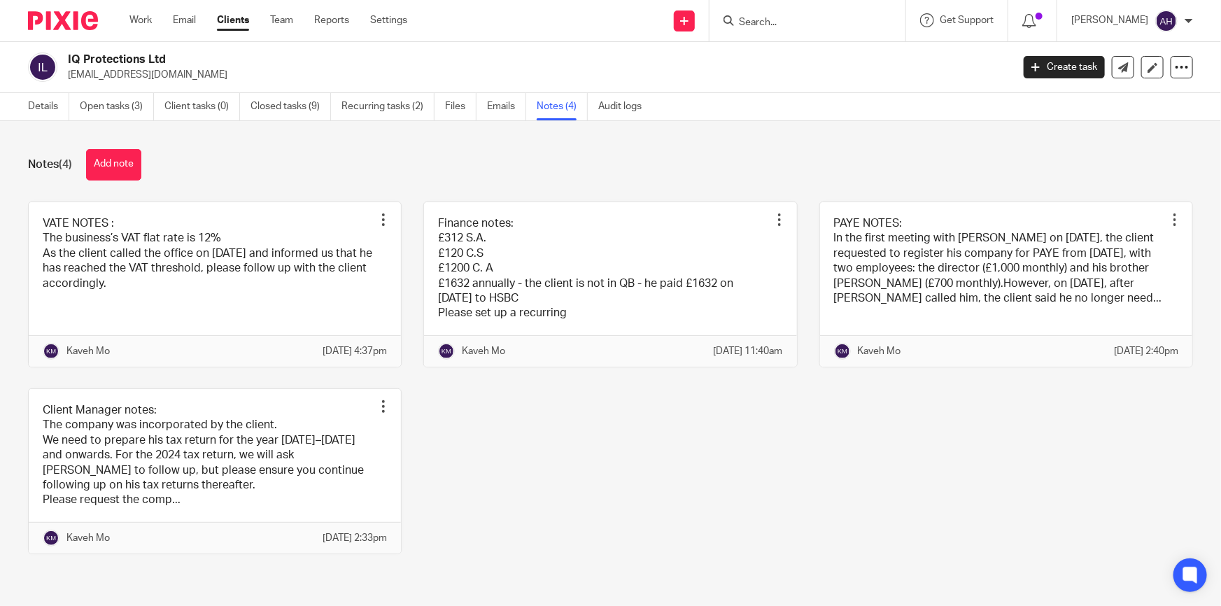
click at [22, 107] on div "Details Open tasks (3) Client tasks (0) Closed tasks (9) Recurring tasks (2) Fi…" at bounding box center [338, 106] width 677 height 27
click at [32, 106] on link "Details" at bounding box center [48, 106] width 41 height 27
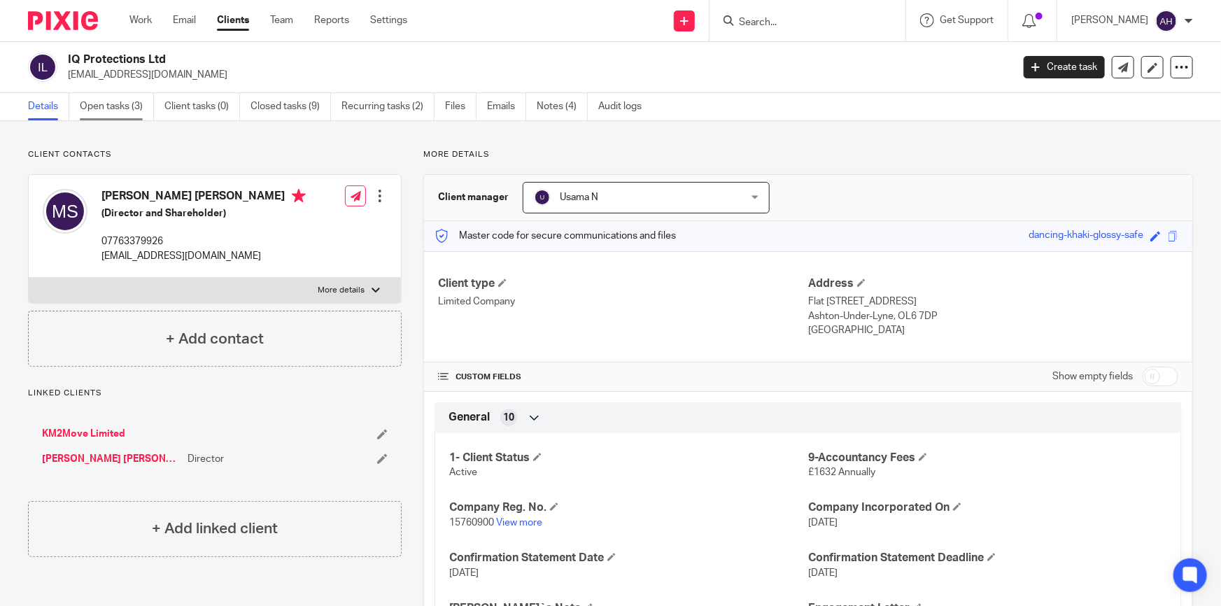
click at [130, 106] on link "Open tasks (3)" at bounding box center [117, 106] width 74 height 27
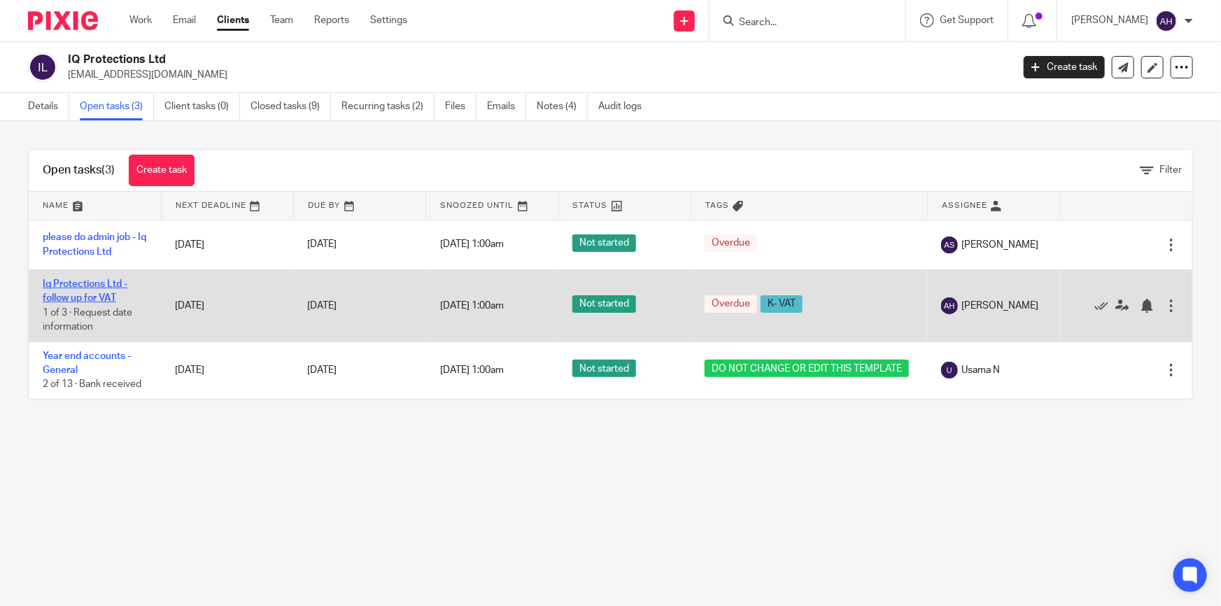
click at [111, 301] on link "Iq Protections Ltd - follow up for VAT" at bounding box center [85, 291] width 85 height 24
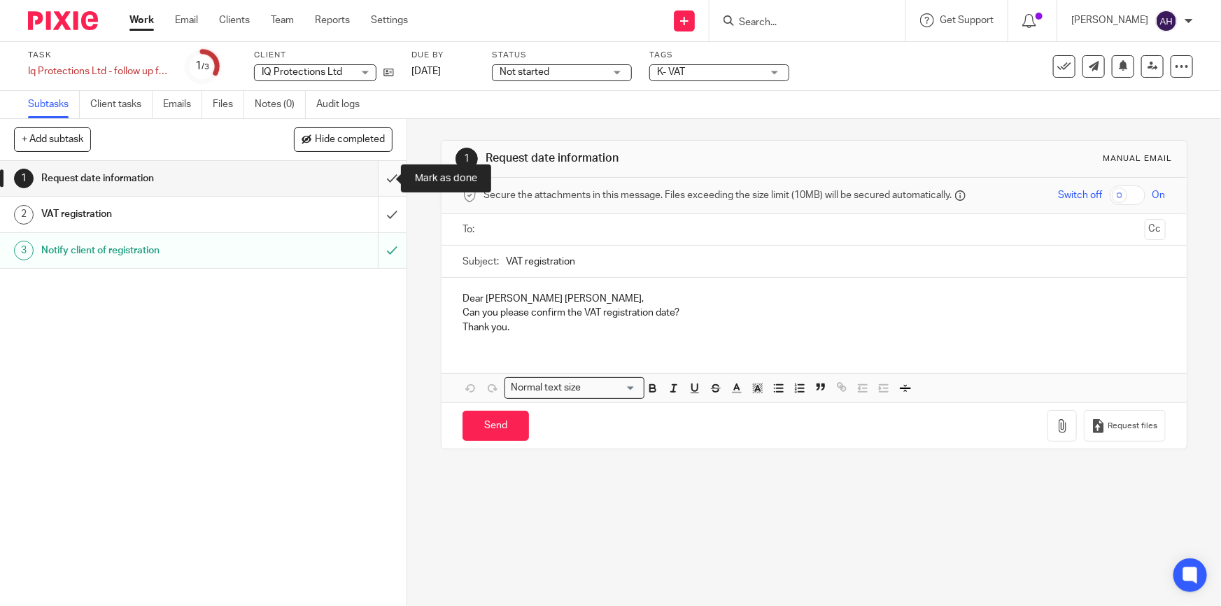
click at [374, 175] on input "submit" at bounding box center [203, 178] width 406 height 35
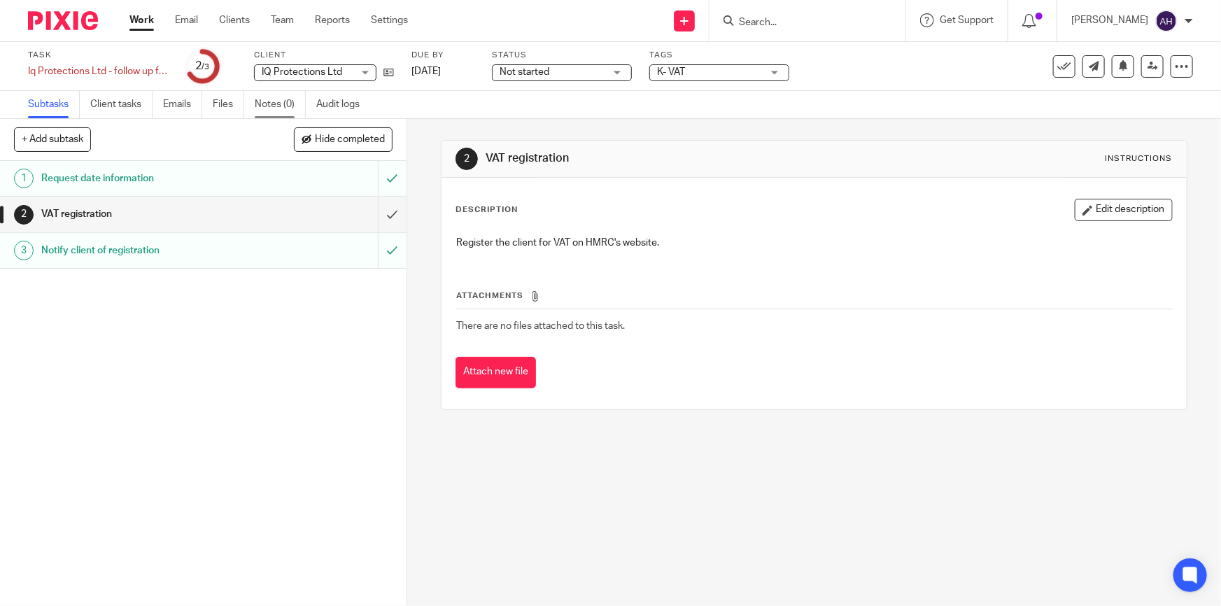
click at [291, 106] on link "Notes (0)" at bounding box center [280, 104] width 51 height 27
click at [276, 101] on link "Notes (0)" at bounding box center [280, 104] width 51 height 27
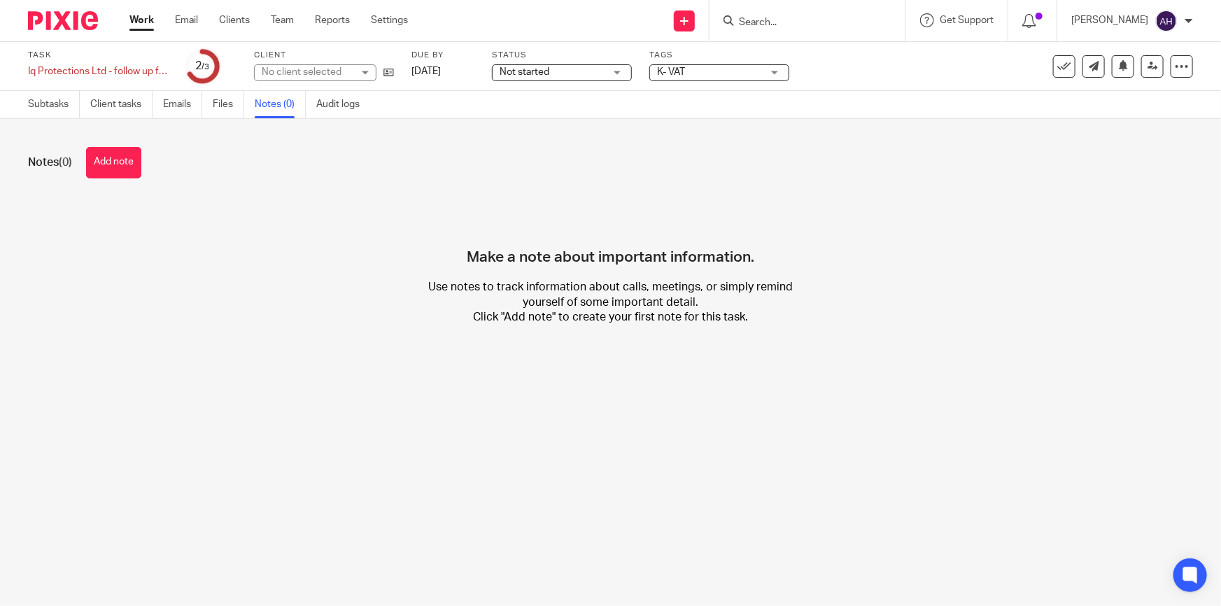
click at [147, 165] on div "Notes (0) Add note" at bounding box center [610, 162] width 1165 height 31
click at [136, 166] on button "Add note" at bounding box center [113, 162] width 55 height 31
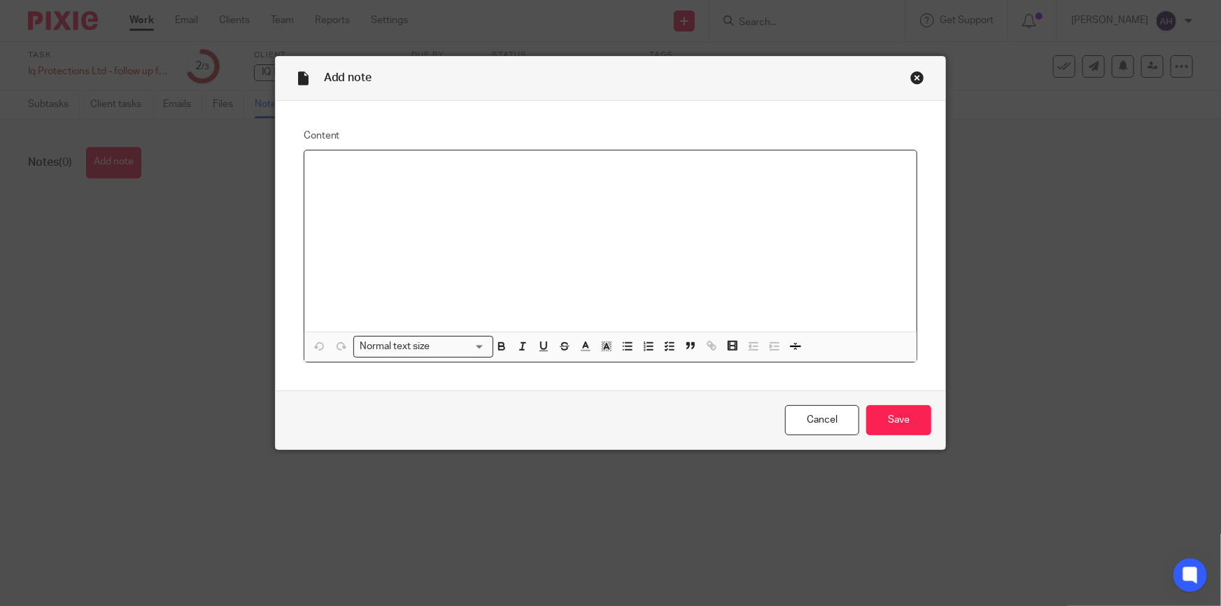
click at [370, 203] on div at bounding box center [610, 240] width 613 height 181
click at [316, 168] on p "Your application has been submitted Your reference number VRS 0990 0101 1638" at bounding box center [611, 169] width 590 height 14
click at [909, 413] on input "Save" at bounding box center [898, 420] width 65 height 30
